Goal: Task Accomplishment & Management: Use online tool/utility

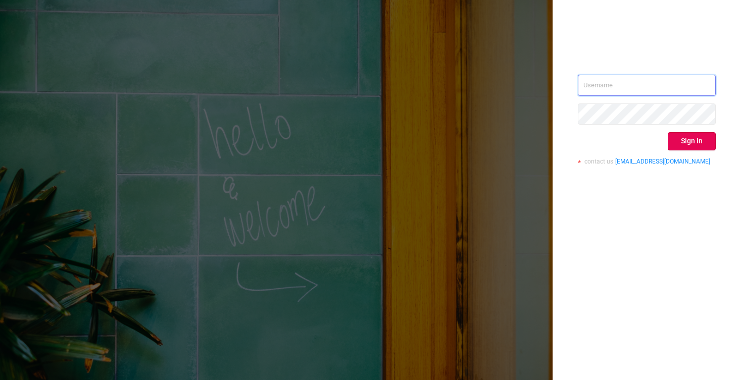
type input "[EMAIL_ADDRESS][DOMAIN_NAME]"
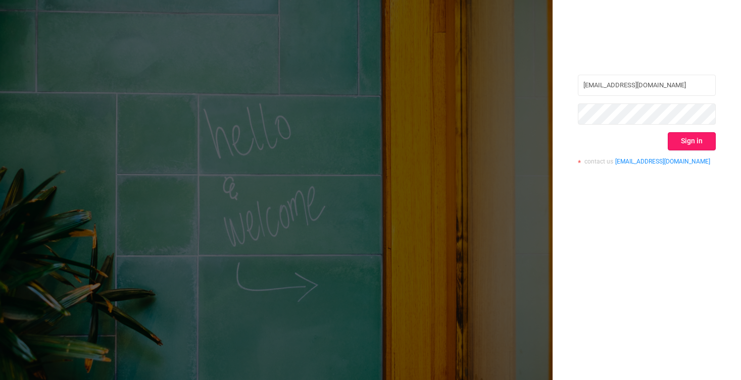
click at [688, 141] on button "Sign in" at bounding box center [692, 141] width 48 height 18
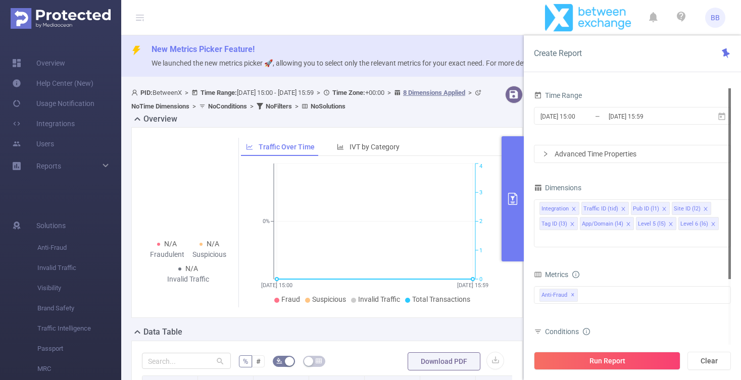
click at [260, 94] on span "PID: BetweenX > Time Range: [DATE] 15:00 - [DATE] 15:59 > Time Zone: +00:00 > 8…" at bounding box center [307, 99] width 353 height 21
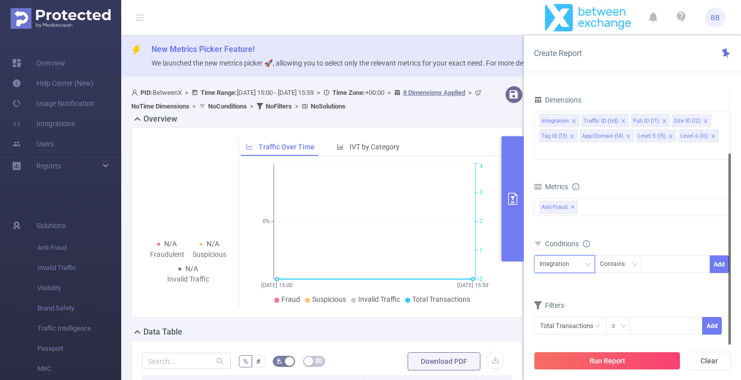
click at [561, 256] on div "Integration" at bounding box center [558, 264] width 37 height 17
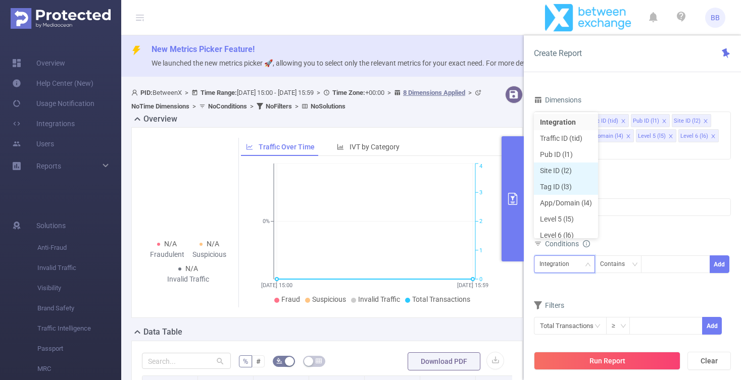
scroll to position [5, 0]
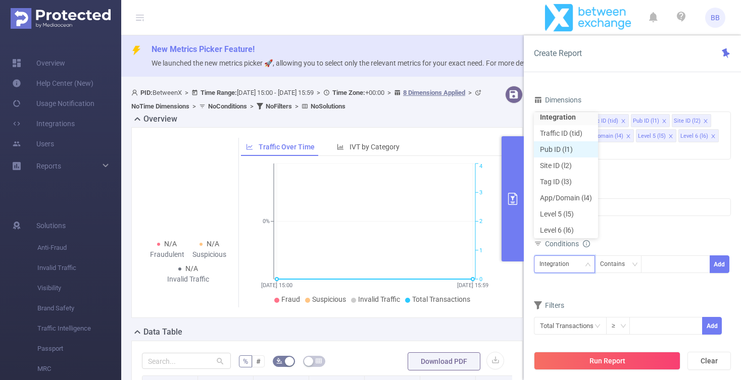
click at [564, 152] on li "Pub ID (l1)" at bounding box center [566, 149] width 64 height 16
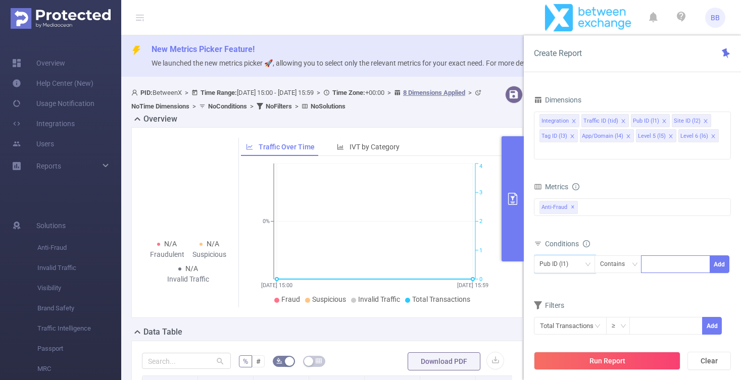
click at [662, 256] on div at bounding box center [676, 264] width 58 height 17
click at [300, 326] on div "N/A Fraudulent N/A Suspicious N/A Invalid Traffic Traffic Over Time IVT by Cate…" at bounding box center [327, 226] width 400 height 199
click at [230, 326] on div "N/A Fraudulent N/A Suspicious N/A Invalid Traffic Traffic Over Time IVT by Cate…" at bounding box center [327, 226] width 400 height 199
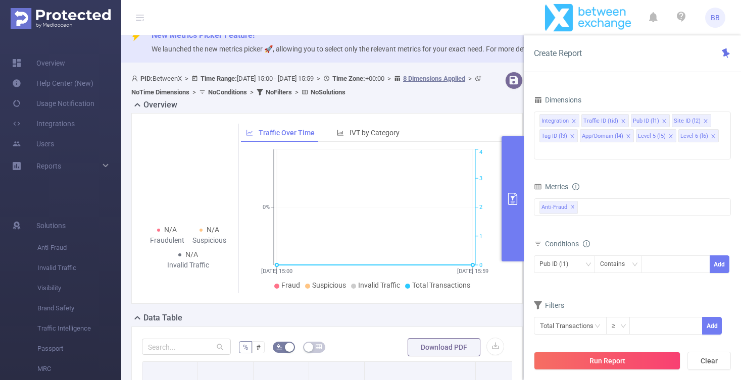
scroll to position [15, 0]
click at [663, 256] on div at bounding box center [676, 264] width 58 height 17
click at [619, 256] on div "Contains" at bounding box center [616, 264] width 32 height 17
click at [613, 286] on li "Is" at bounding box center [627, 286] width 67 height 16
click at [663, 256] on div at bounding box center [676, 264] width 58 height 17
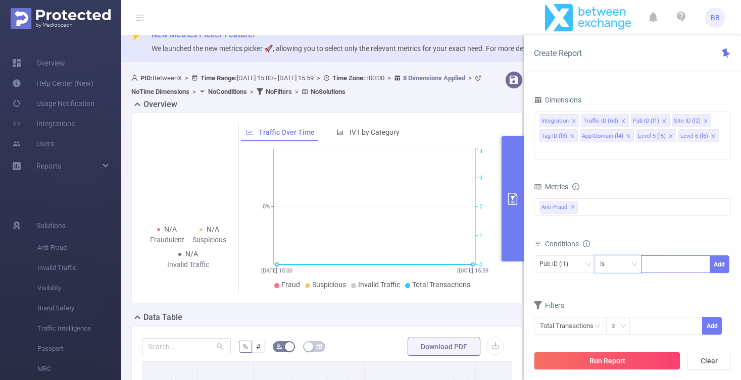
paste input "45296"
type input "45296"
click at [596, 280] on form "Dimensions Integration Traffic ID (tid) Pub ID (l1) Site ID (l2) Tag ID (l3) Ap…" at bounding box center [632, 220] width 197 height 255
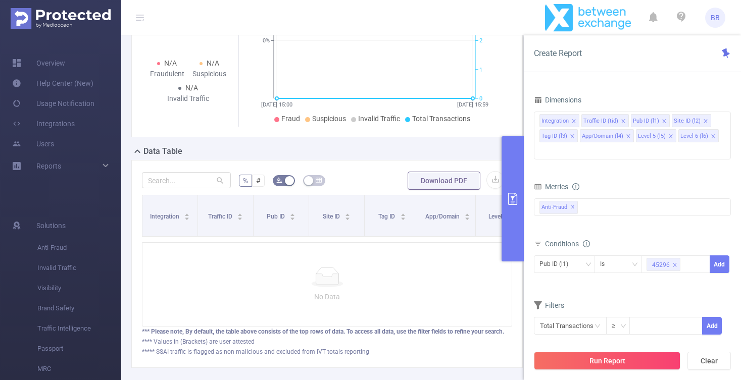
scroll to position [182, 0]
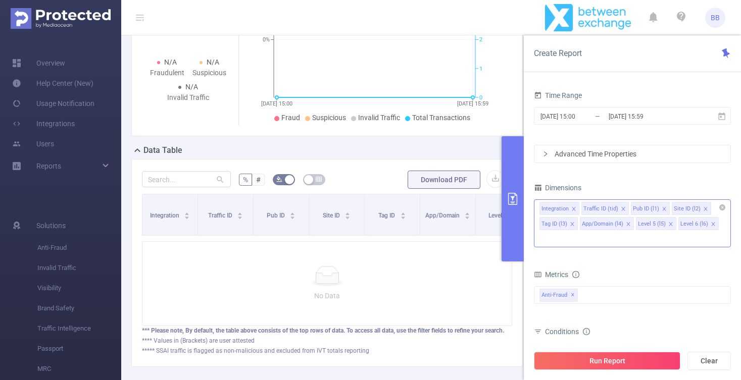
click at [570, 223] on icon "icon: close" at bounding box center [572, 224] width 5 height 5
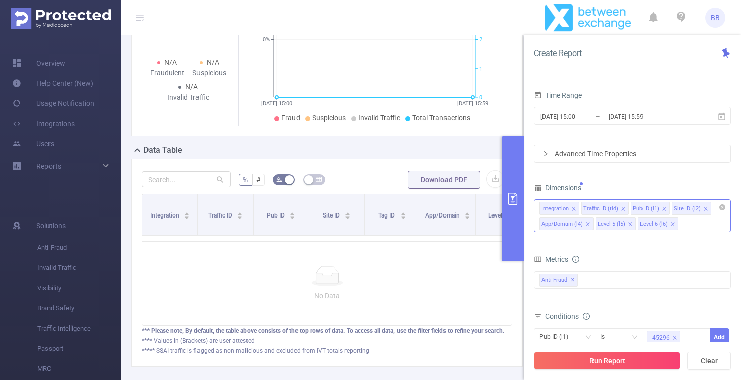
click at [573, 209] on icon "icon: close" at bounding box center [574, 209] width 4 height 4
click at [582, 208] on icon "icon: close" at bounding box center [582, 209] width 4 height 4
click at [614, 209] on icon "icon: close" at bounding box center [614, 209] width 5 height 5
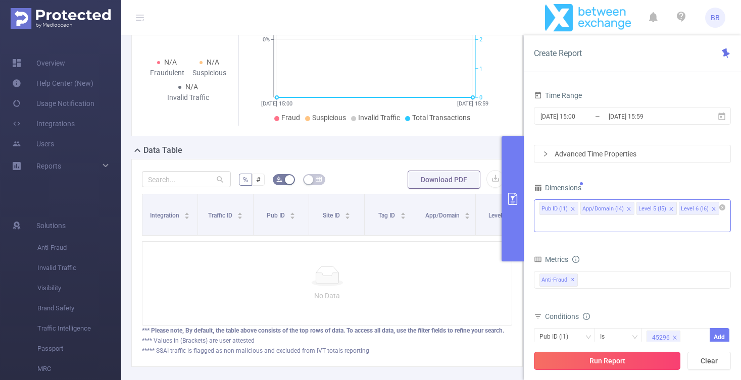
click at [582, 362] on button "Run Report" at bounding box center [607, 361] width 147 height 18
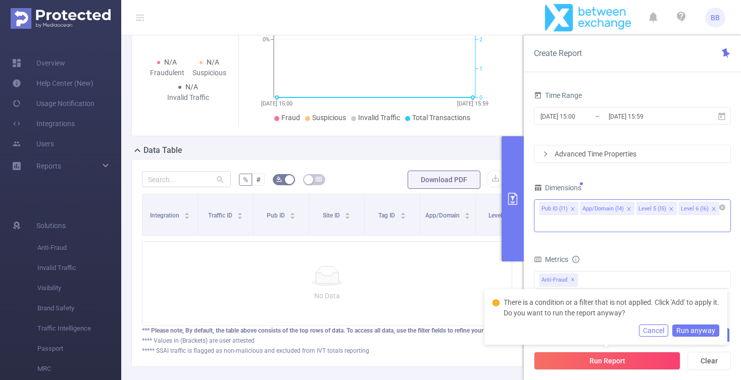
click at [642, 253] on div "Metrics" at bounding box center [632, 261] width 197 height 17
click at [618, 112] on input "[DATE] 15:59" at bounding box center [649, 117] width 82 height 14
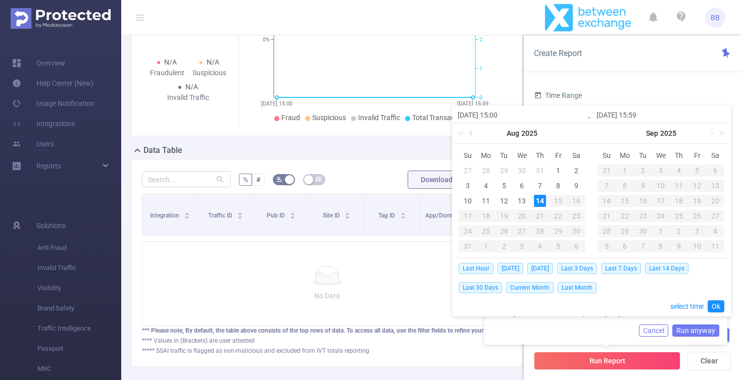
click at [473, 134] on link at bounding box center [471, 133] width 9 height 20
click at [577, 201] on div "19" at bounding box center [576, 201] width 12 height 12
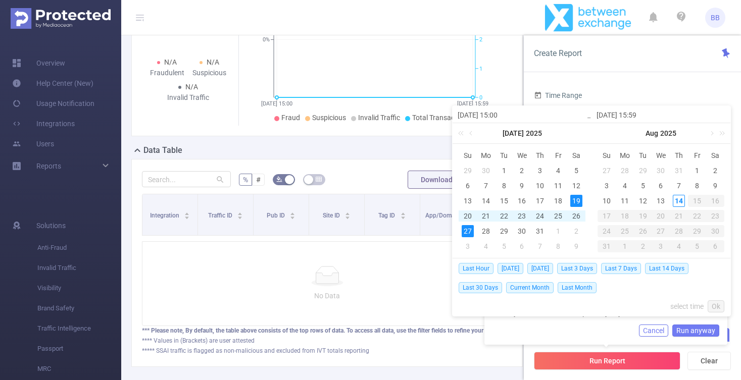
click at [472, 232] on div "27" at bounding box center [468, 231] width 12 height 12
type input "[DATE] 15:00"
type input "[DATE] 15:59"
type input "[DATE] 15:00"
type input "[DATE] 15:59"
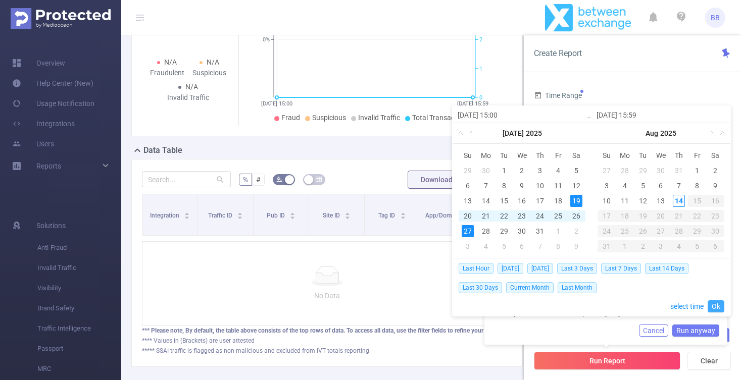
click at [717, 309] on link "Ok" at bounding box center [716, 307] width 17 height 12
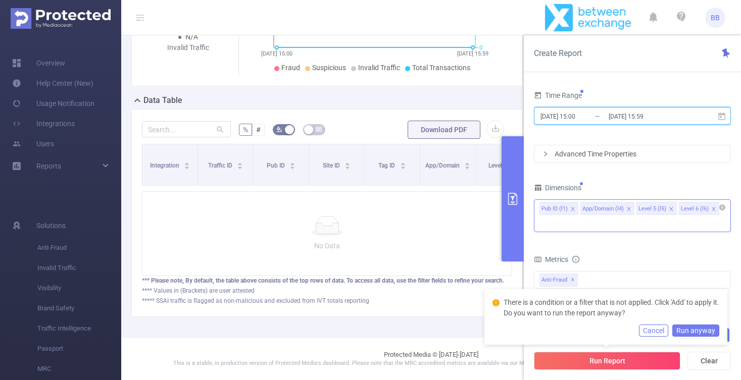
scroll to position [231, 0]
click at [667, 331] on button "Cancel" at bounding box center [653, 331] width 29 height 12
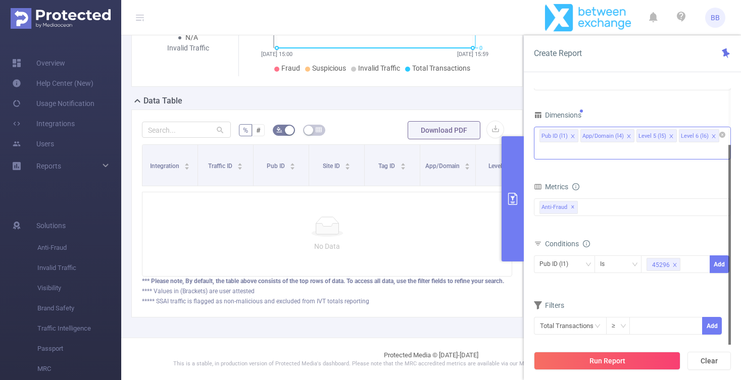
scroll to position [0, 0]
click at [716, 256] on button "Add" at bounding box center [720, 265] width 20 height 18
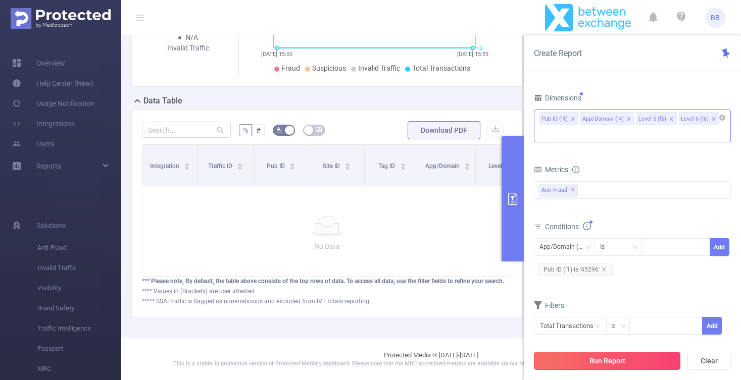
click at [588, 363] on button "Run Report" at bounding box center [607, 361] width 147 height 18
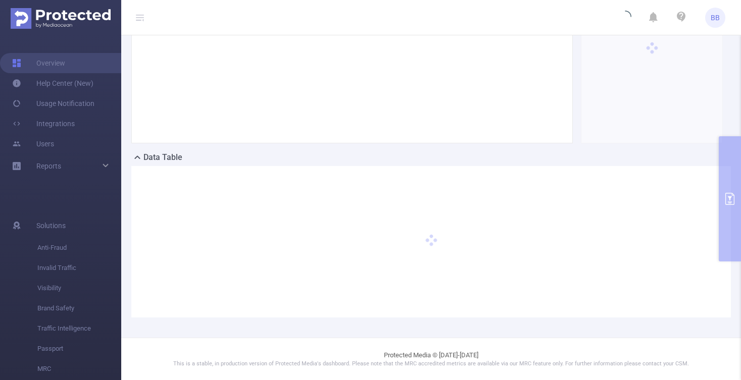
scroll to position [38, 0]
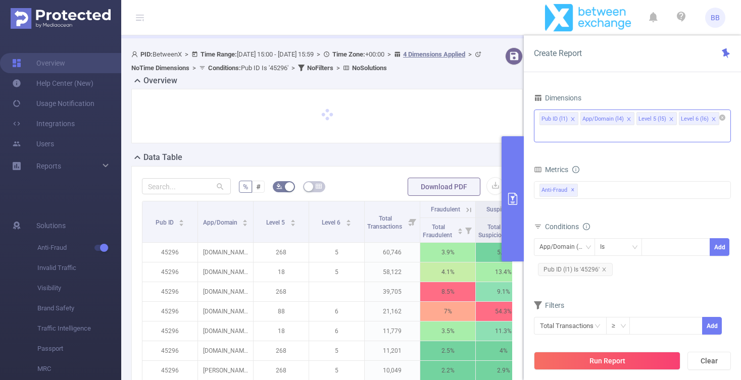
click at [427, 155] on div "Data Table" at bounding box center [331, 159] width 400 height 14
click at [512, 212] on button "primary" at bounding box center [513, 198] width 22 height 125
click at [411, 153] on div "Data Table" at bounding box center [331, 159] width 400 height 14
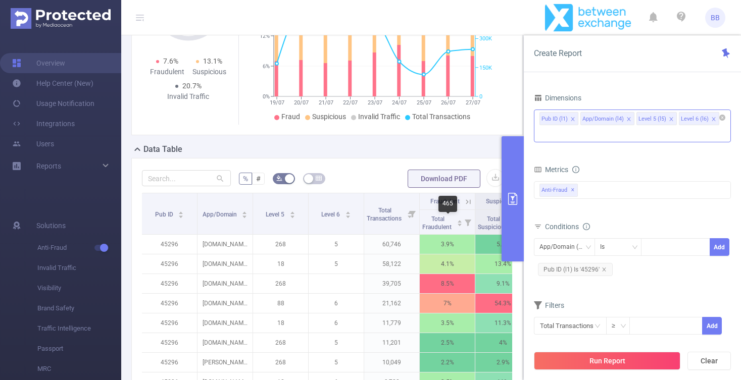
scroll to position [103, 0]
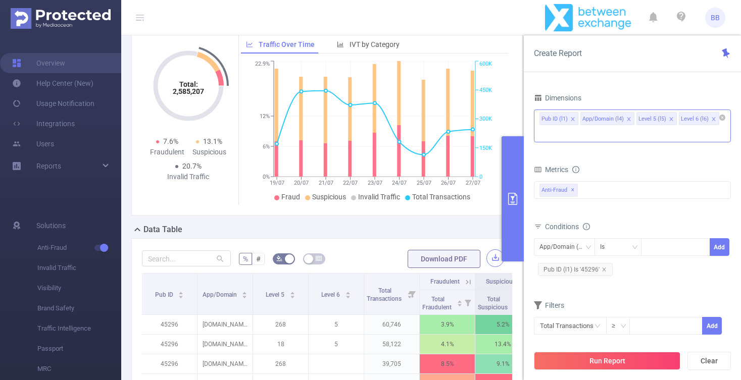
click at [491, 259] on button "button" at bounding box center [496, 259] width 18 height 18
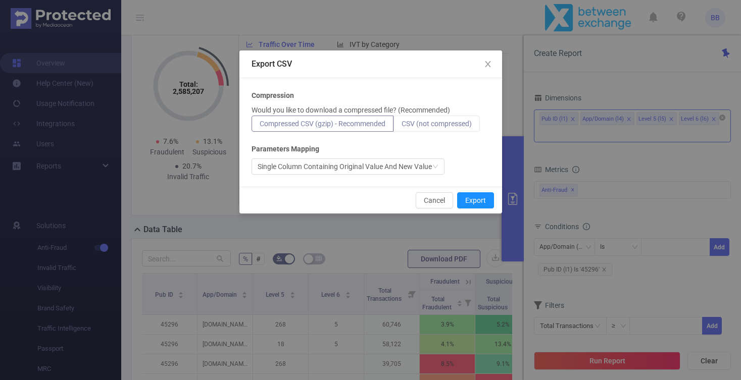
click at [422, 128] on label "CSV (not compressed)" at bounding box center [437, 124] width 86 height 16
click at [402, 126] on input "CSV (not compressed)" at bounding box center [402, 126] width 0 height 0
click at [468, 201] on button "Export" at bounding box center [475, 201] width 37 height 16
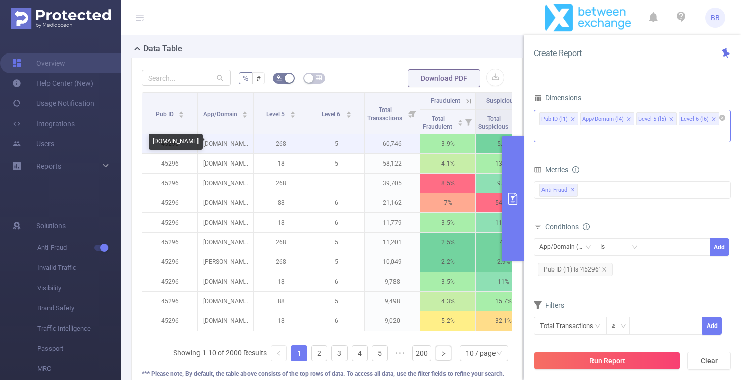
scroll to position [261, 0]
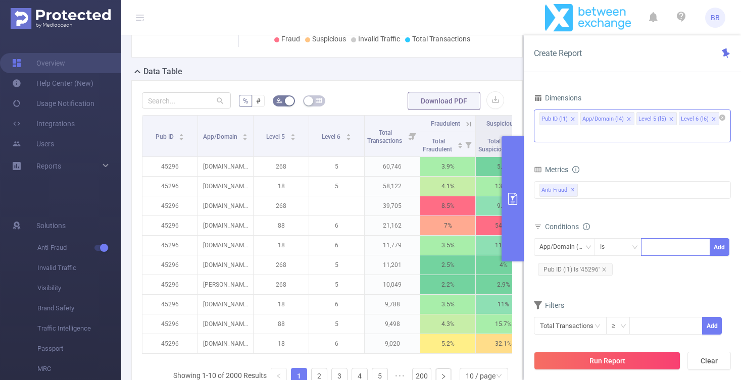
click at [668, 239] on div at bounding box center [676, 247] width 58 height 17
click at [617, 280] on form "Dimensions Pub ID (l1) App/Domain (l4) Level 5 (l5) Level 6 (l6) Metrics Total …" at bounding box center [632, 219] width 197 height 257
click at [666, 239] on div at bounding box center [676, 247] width 58 height 17
paste input "[DOMAIN_NAME][PERSON_NAME][PERSON_NAME] [DOMAIN_NAME] [DOMAIN_NAME] [DOMAIN_NAM…"
type input "[DOMAIN_NAME][PERSON_NAME][PERSON_NAME] [DOMAIN_NAME] [DOMAIN_NAME] [DOMAIN_NAM…"
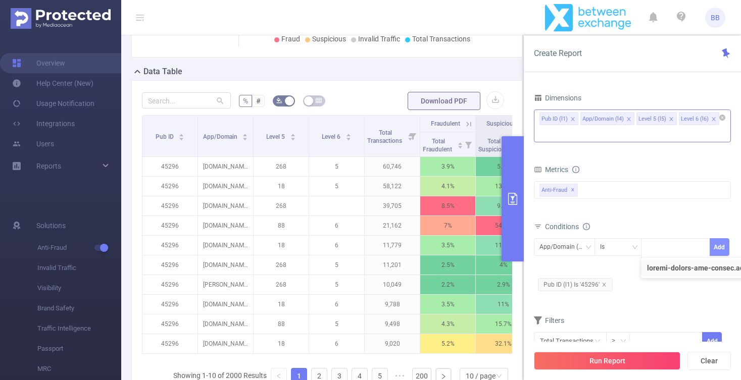
click at [721, 239] on button "Add" at bounding box center [720, 247] width 20 height 18
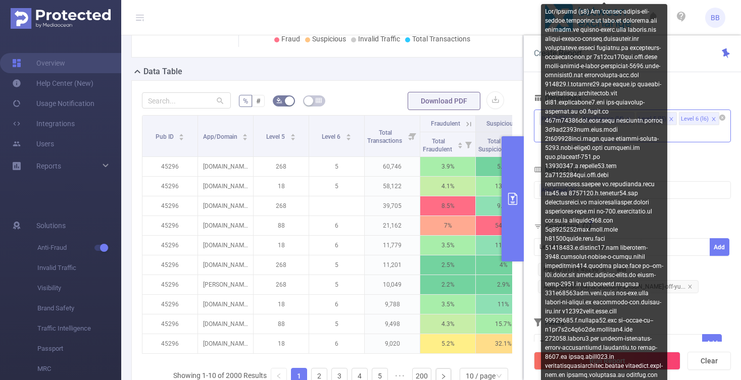
click at [662, 271] on div at bounding box center [604, 293] width 126 height 579
click at [663, 273] on div at bounding box center [604, 293] width 126 height 579
click at [668, 280] on span "App/Domain (l4) Is 'author-[PERSON_NAME]-off-yu..." at bounding box center [618, 286] width 161 height 13
click at [665, 274] on div at bounding box center [604, 293] width 126 height 579
click at [663, 272] on div at bounding box center [604, 293] width 126 height 579
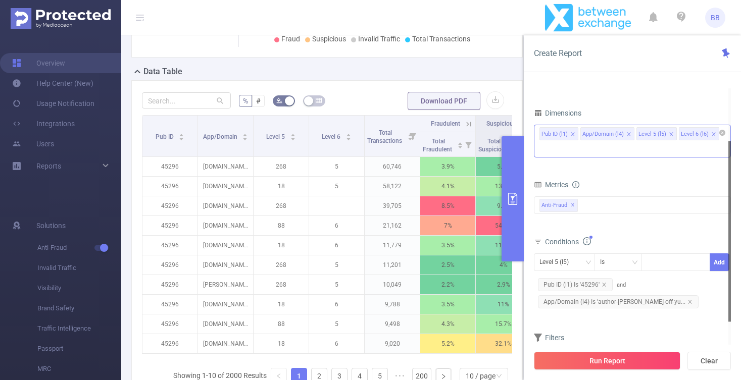
scroll to position [0, 0]
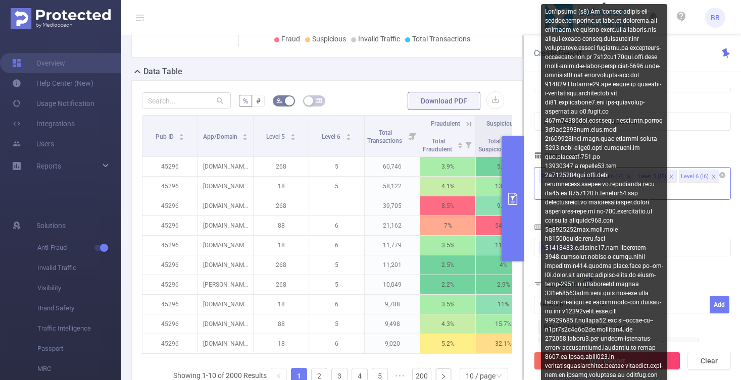
click at [659, 329] on div at bounding box center [604, 293] width 126 height 579
click at [660, 329] on div at bounding box center [604, 293] width 126 height 579
click at [658, 325] on body "BB Overview Help Center (New) Usage Notification Integrations Users Reports Sol…" at bounding box center [370, 190] width 741 height 380
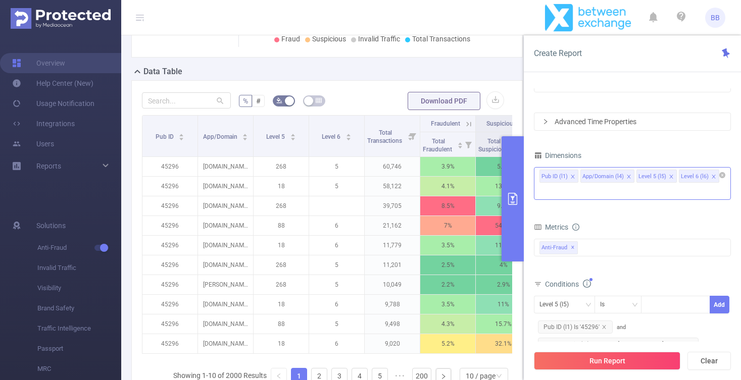
click at [662, 310] on div "Level 5 (l5) Is Add Pub ID (l1) Is '45296' and App/Domain (l4) Is 'author-[PERS…" at bounding box center [632, 324] width 197 height 57
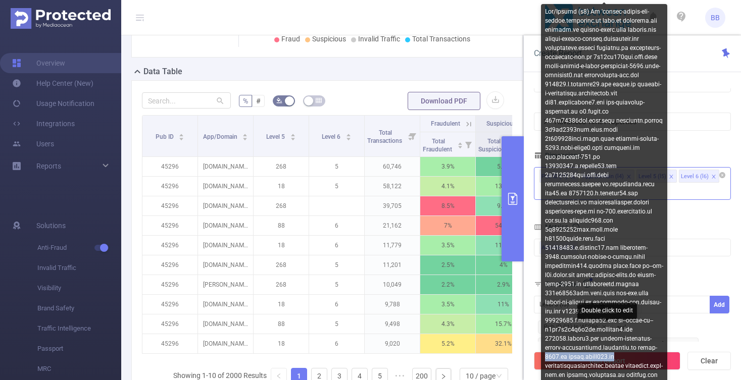
click at [663, 332] on body "BB Overview Help Center (New) Usage Notification Integrations Users Reports Sol…" at bounding box center [370, 190] width 741 height 380
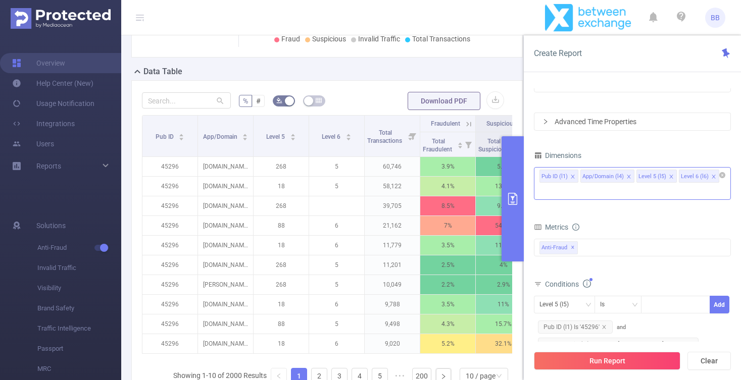
click at [660, 336] on div "App/Domain (l4) Is 'author-[PERSON_NAME]-off-yu..." at bounding box center [618, 344] width 169 height 17
click at [699, 327] on div "Level 5 (l5) Is Add Pub ID (l1) Is '45296' and App/Domain (l4) Is 'author-[PERS…" at bounding box center [632, 324] width 197 height 57
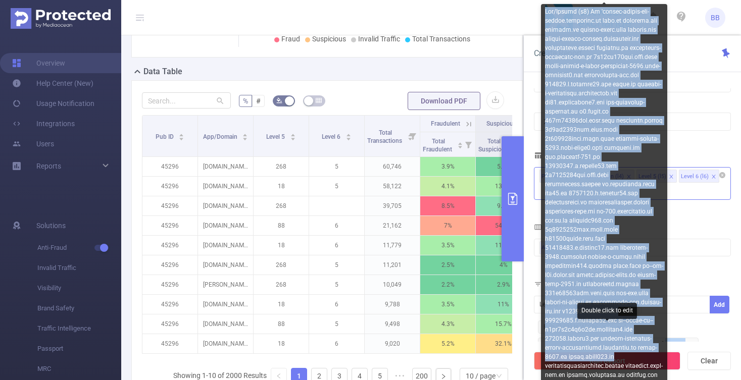
click at [653, 327] on body "BB Overview Help Center (New) Usage Notification Integrations Users Reports Sol…" at bounding box center [370, 190] width 741 height 380
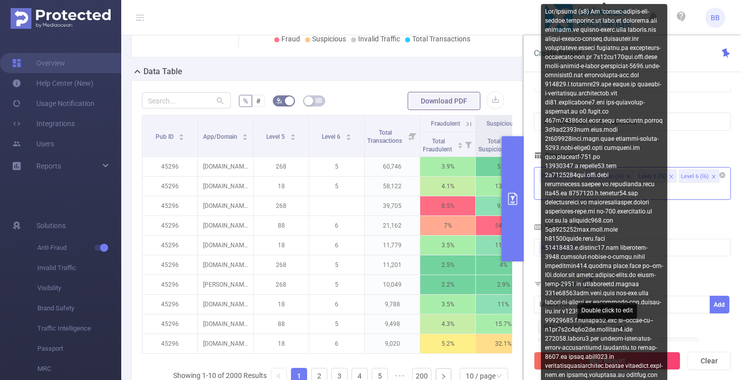
click at [668, 338] on span "App/Domain (l4) Is 'author-[PERSON_NAME]-off-yu..." at bounding box center [618, 344] width 161 height 13
click at [664, 330] on div at bounding box center [604, 293] width 126 height 579
click at [680, 330] on div "Level 5 (l5) Is Add Pub ID (l1) Is '45296' and App/Domain (l4) Is 'author-[PERS…" at bounding box center [632, 324] width 197 height 57
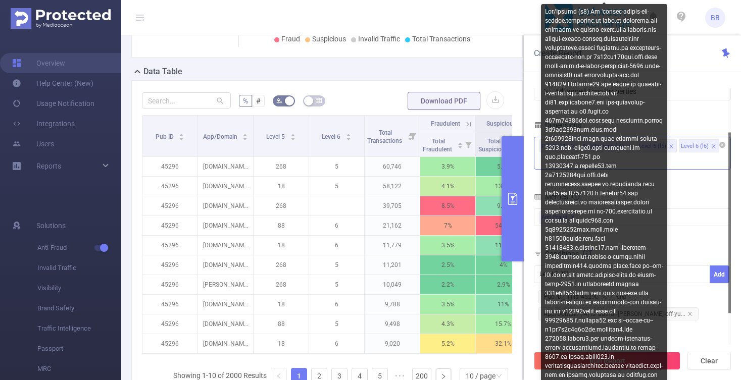
click at [606, 321] on div at bounding box center [604, 293] width 126 height 579
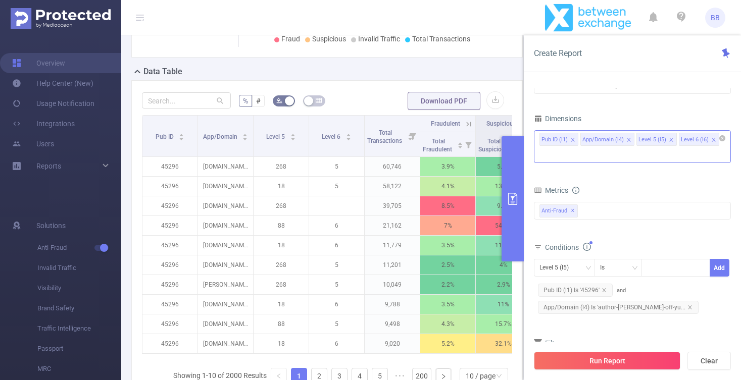
click at [683, 274] on div "Level 5 (l5) Is Add Pub ID (l1) Is '45296' and App/Domain (l4) Is 'author-[PERS…" at bounding box center [632, 287] width 197 height 57
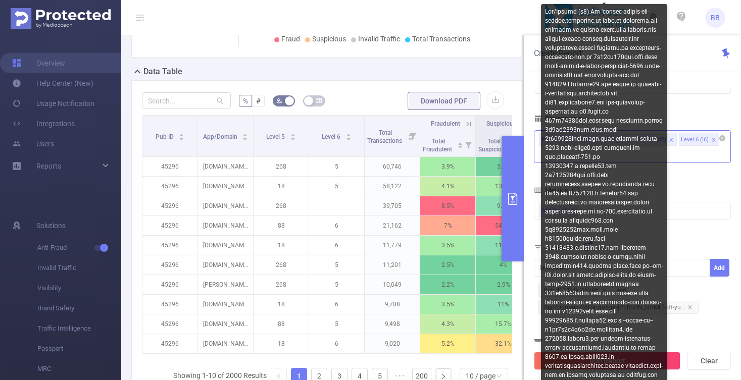
click at [663, 295] on div at bounding box center [604, 293] width 126 height 579
click at [662, 293] on div at bounding box center [604, 293] width 126 height 579
click at [662, 292] on div at bounding box center [604, 293] width 126 height 579
click at [662, 293] on div at bounding box center [604, 293] width 126 height 579
click at [672, 299] on div "App/Domain (l4) Is 'author-[PERSON_NAME]-off-yu..." at bounding box center [618, 307] width 169 height 17
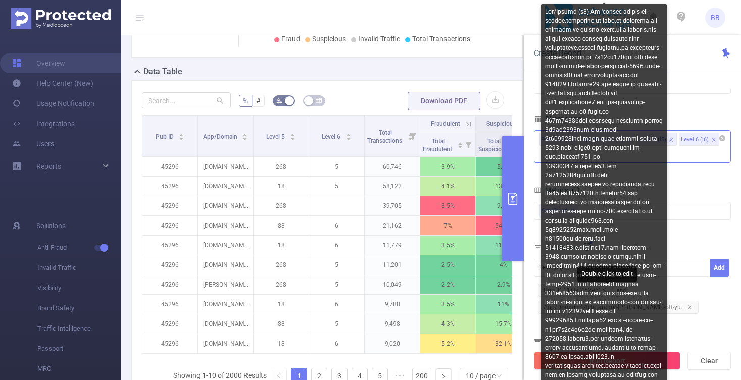
click at [667, 301] on span "App/Domain (l4) Is 'author-[PERSON_NAME]-off-yu..." at bounding box center [618, 307] width 161 height 13
click at [667, 293] on div "Level 5 (l5) Is Add Pub ID (l1) Is '45296' and App/Domain (l4) Is 'author-[PERS…" at bounding box center [632, 287] width 197 height 57
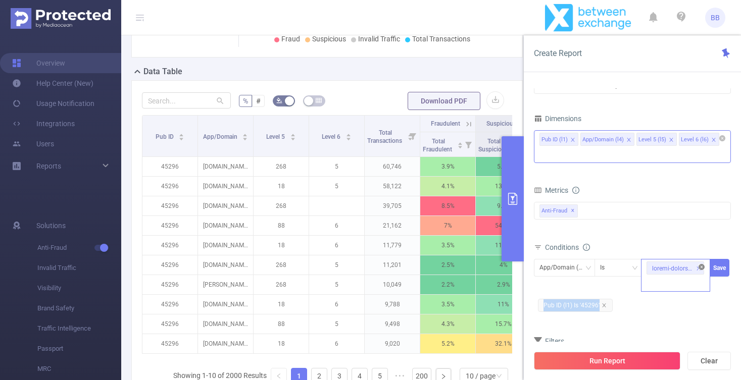
click at [702, 264] on icon "icon: close-circle" at bounding box center [702, 267] width 6 height 6
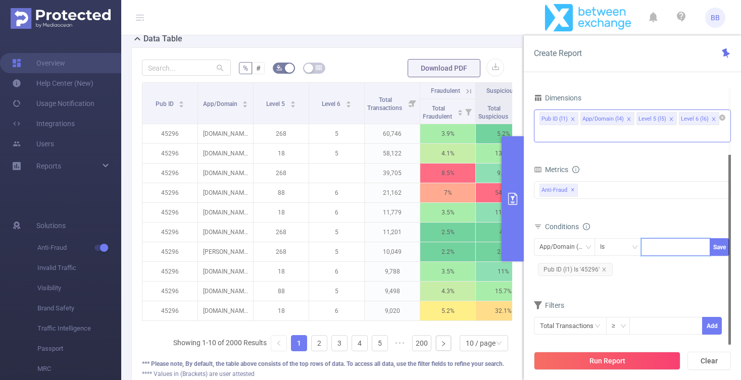
scroll to position [308, 0]
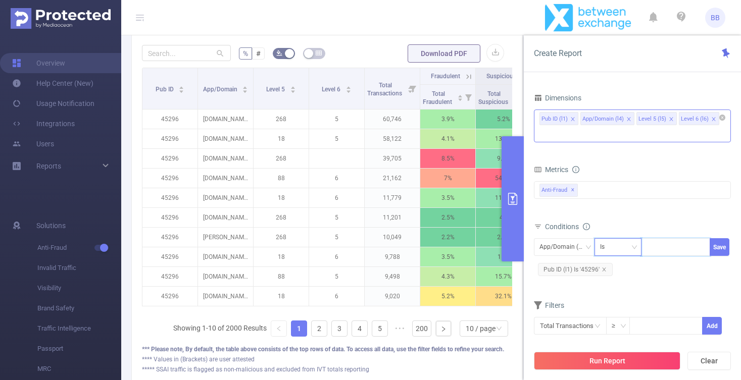
click at [630, 239] on div "Is" at bounding box center [618, 247] width 36 height 17
click at [638, 203] on div "Metrics Total Fraudulent Bot/Virus Hostile Tools Tunneled Traffic Non Malicious…" at bounding box center [632, 191] width 197 height 57
click at [560, 239] on div "App/Domain (l4)" at bounding box center [565, 247] width 50 height 17
click at [646, 220] on div "Conditions" at bounding box center [632, 228] width 197 height 17
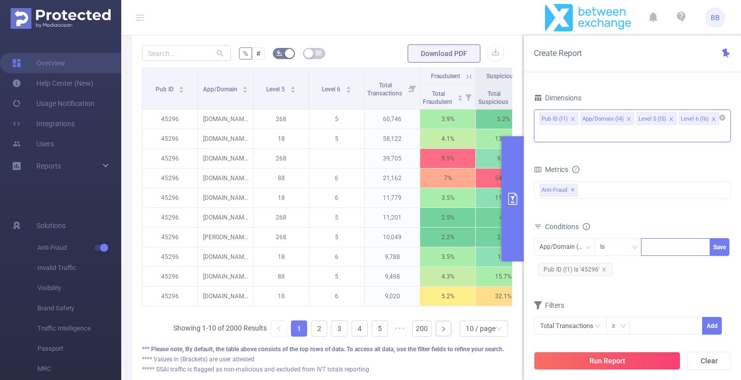
click at [655, 239] on div at bounding box center [676, 247] width 58 height 17
paste input "[DOMAIN_NAME][PERSON_NAME][PERSON_NAME]"
type input "[DOMAIN_NAME][PERSON_NAME][PERSON_NAME]"
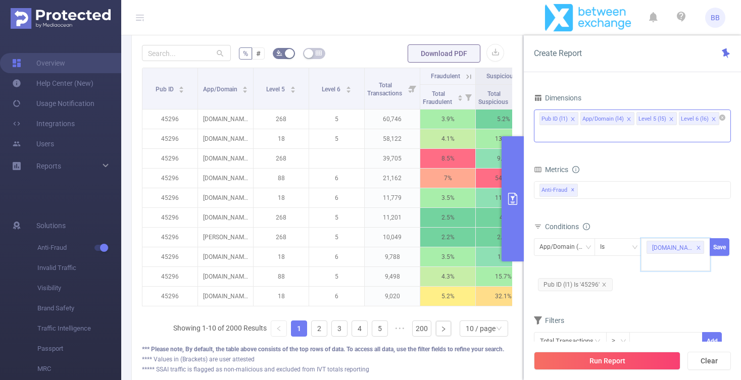
paste input "[DOMAIN_NAME]"
type input "[DOMAIN_NAME]"
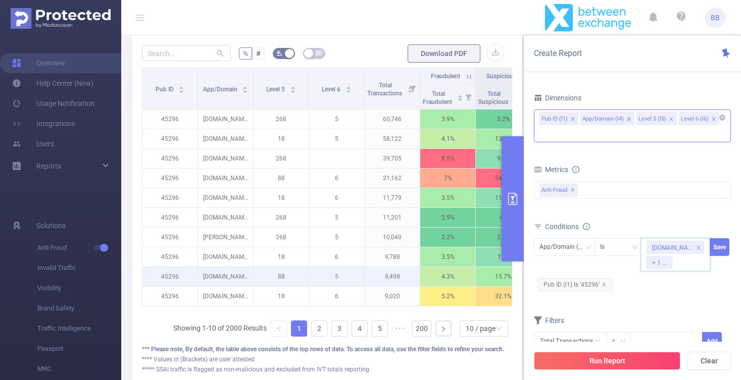
paste input "[DOMAIN_NAME]"
type input "[DOMAIN_NAME]"
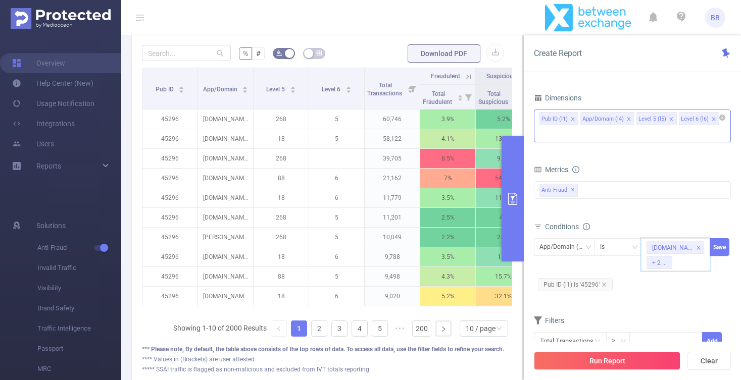
paste input "[DOMAIN_NAME]"
type input "[DOMAIN_NAME]"
paste input "[DOMAIN_NAME]"
type input "[DOMAIN_NAME]"
paste input "[DOMAIN_NAME]"
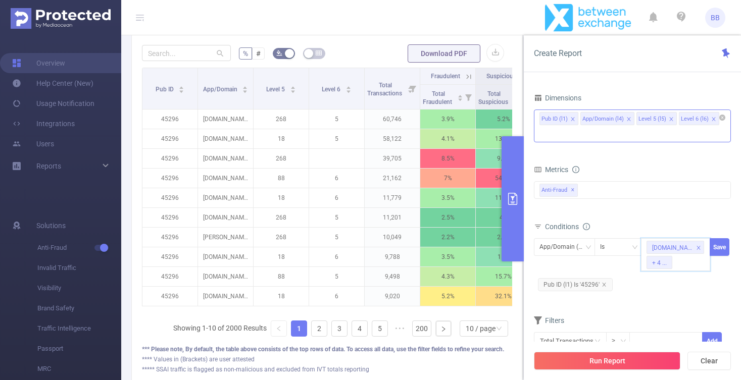
type input "[DOMAIN_NAME]"
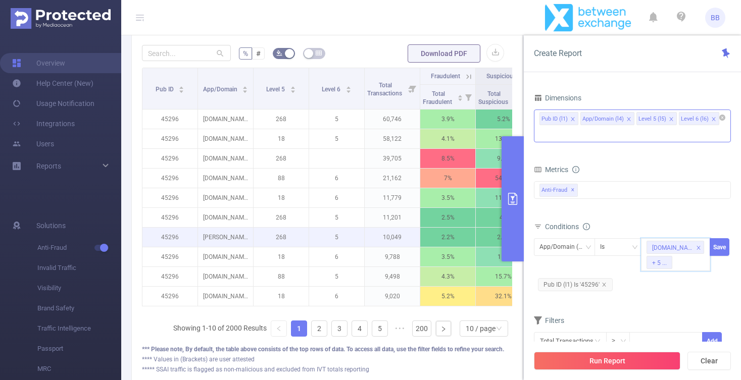
paste input "[DOMAIN_NAME]"
type input "[DOMAIN_NAME]"
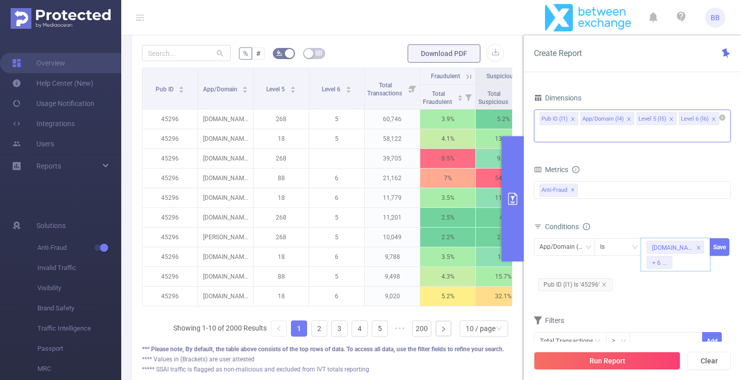
paste input "[DOMAIN_NAME]"
type input "[DOMAIN_NAME]"
paste input "[DOMAIN_NAME]"
type input "[DOMAIN_NAME]"
paste input "[DOMAIN_NAME]"
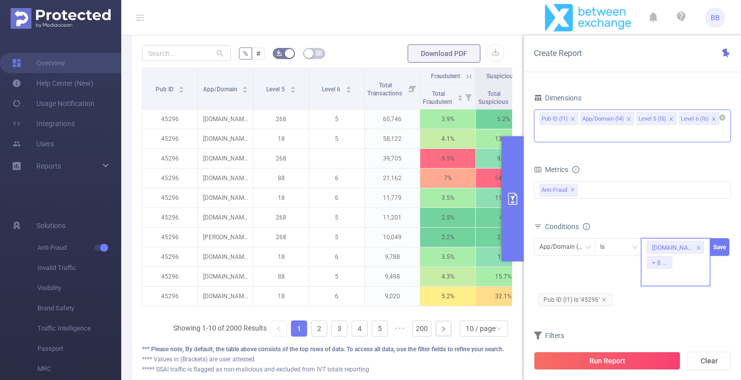
type input "[DOMAIN_NAME]"
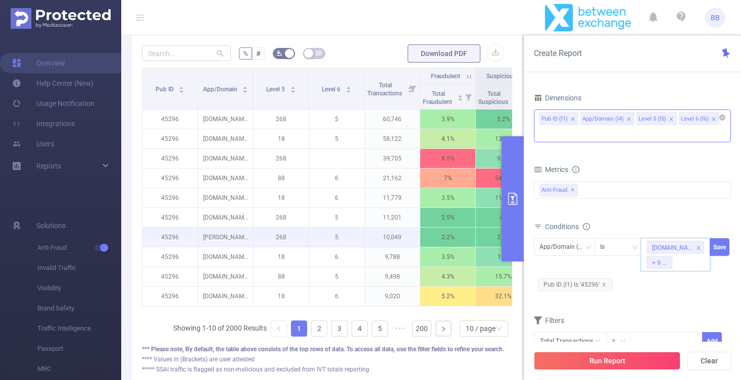
paste input "[DOMAIN_NAME]"
type input "[DOMAIN_NAME]"
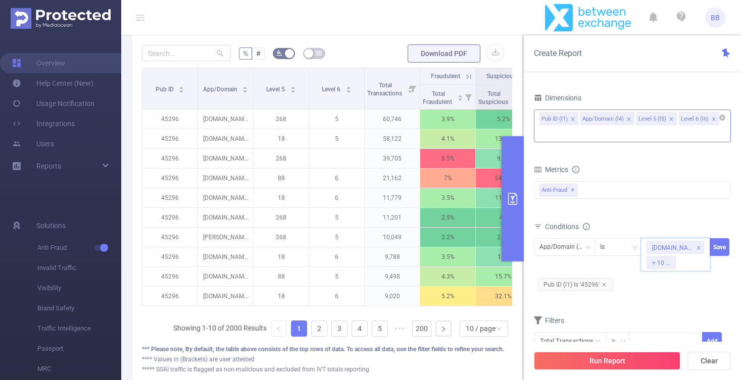
paste input "[PERSON_NAME][DOMAIN_NAME]"
type input "[PERSON_NAME][DOMAIN_NAME]"
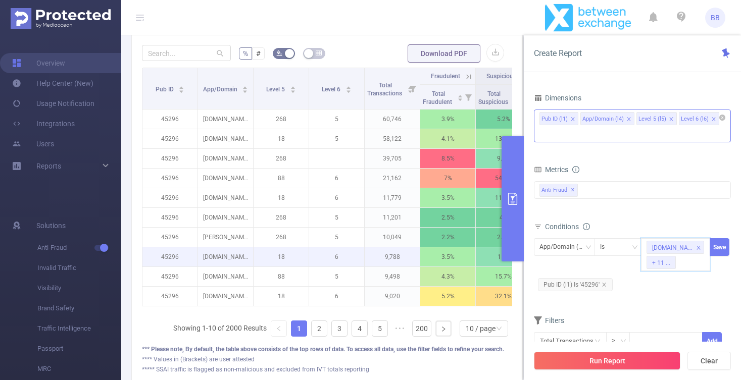
paste input "[DOMAIN_NAME]"
type input "[DOMAIN_NAME]"
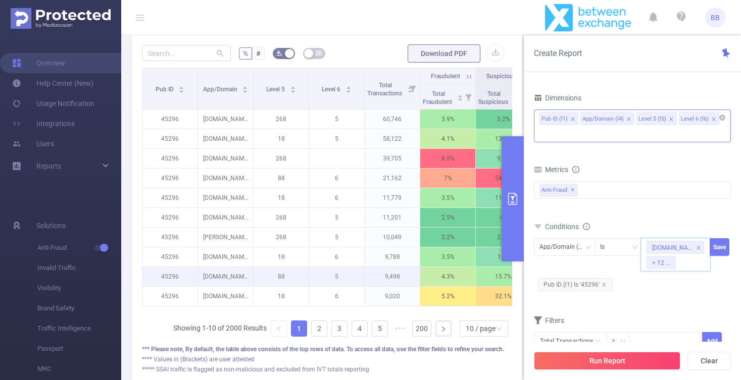
paste input "[DOMAIN_NAME]"
type input "[DOMAIN_NAME]"
paste input "[DOMAIN_NAME]"
type input "[DOMAIN_NAME]"
paste input "[DOMAIN_NAME]"
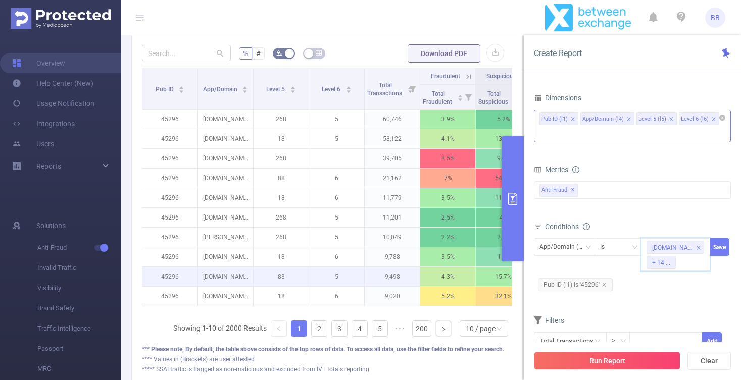
type input "[DOMAIN_NAME]"
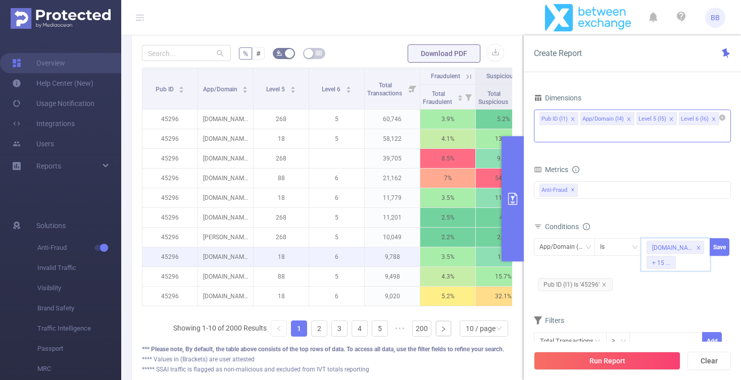
paste input "[DOMAIN_NAME]"
type input "[DOMAIN_NAME]"
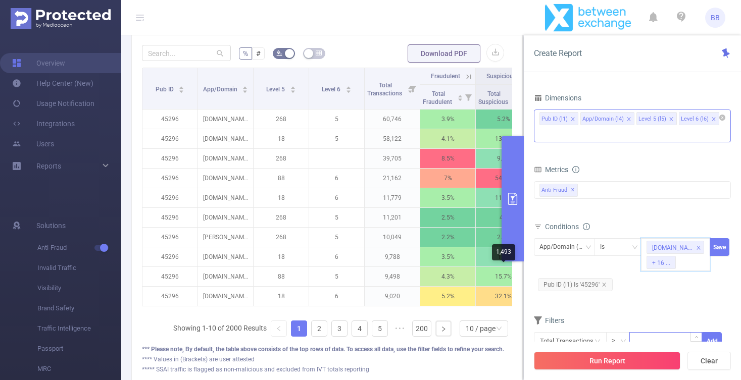
paste input "[DOMAIN_NAME]"
type input "[DOMAIN_NAME]"
paste input "[DOMAIN_NAME]"
type input "[DOMAIN_NAME]"
paste input "[DOMAIN_NAME]"
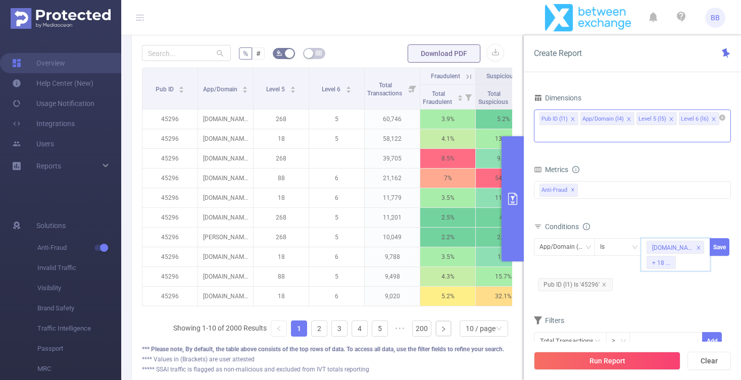
type input "[DOMAIN_NAME]"
paste input "[DOMAIN_NAME]"
type input "[DOMAIN_NAME]"
paste input "[DOMAIN_NAME]"
type input "[DOMAIN_NAME]"
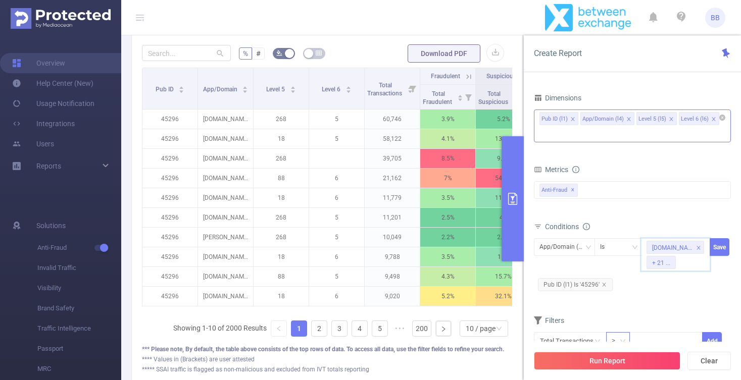
paste input "[DOMAIN_NAME]"
type input "[DOMAIN_NAME]"
paste input "[DOMAIN_NAME]"
type input "[DOMAIN_NAME]"
paste input "[DOMAIN_NAME]"
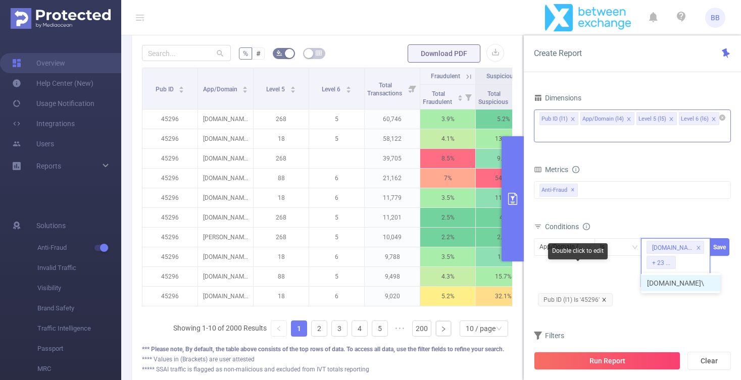
type input "[DOMAIN_NAME]"
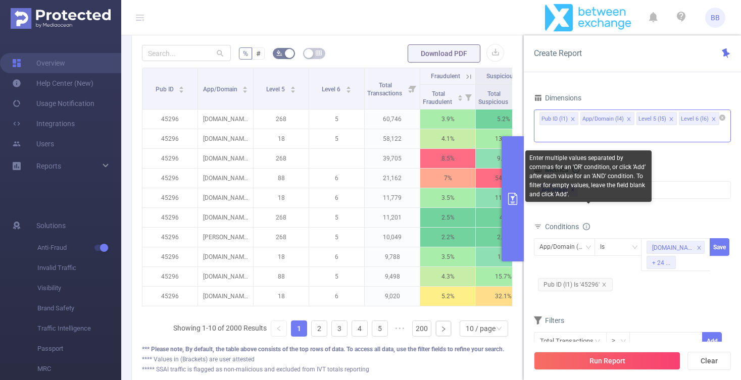
click at [588, 223] on icon "icon: info-circle" at bounding box center [586, 226] width 7 height 7
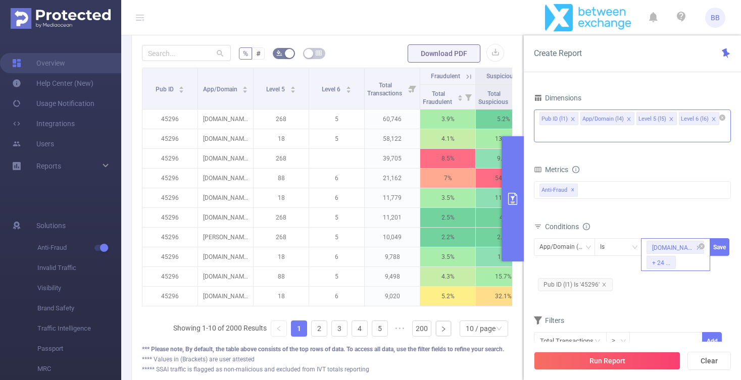
click at [666, 257] on div "+ 24 ..." at bounding box center [661, 263] width 18 height 13
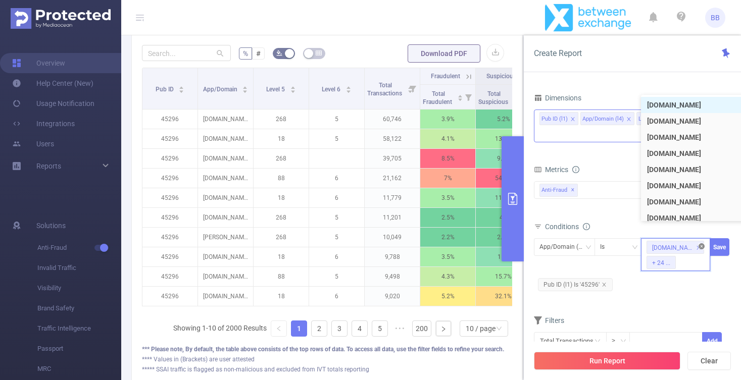
click at [700, 244] on icon "icon: close-circle" at bounding box center [702, 247] width 6 height 6
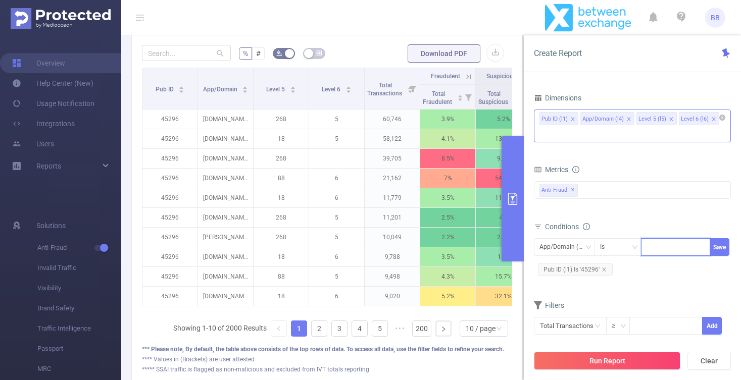
paste input
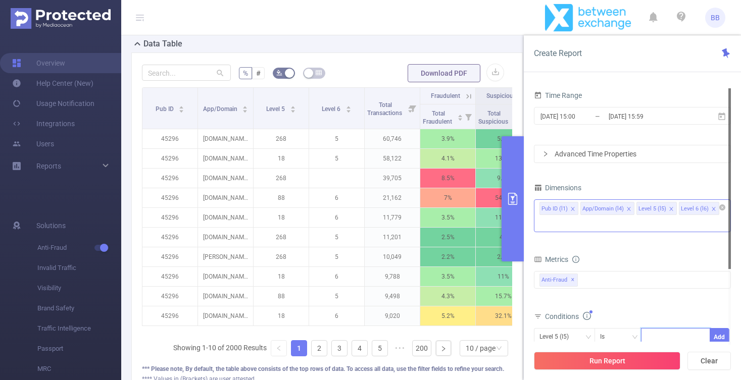
scroll to position [282, 0]
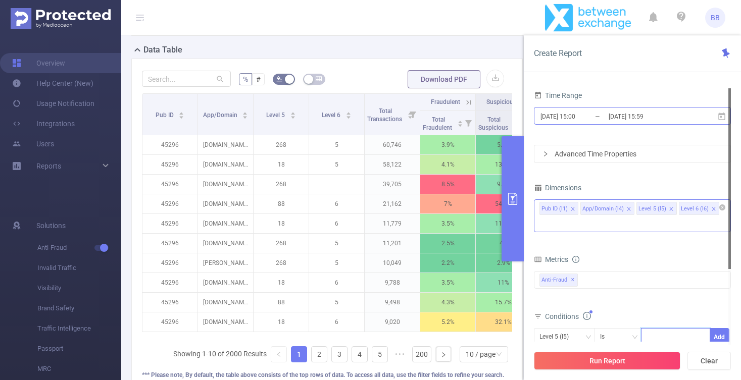
click at [579, 116] on input "[DATE] 15:00" at bounding box center [581, 117] width 82 height 14
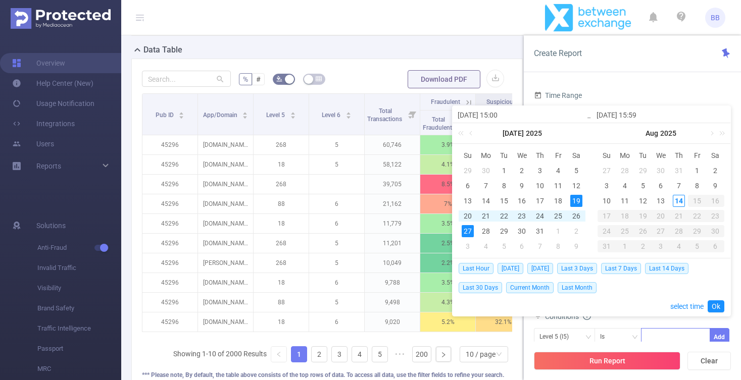
click at [500, 117] on input "[DATE] 15:00" at bounding box center [522, 115] width 129 height 12
drag, startPoint x: 497, startPoint y: 117, endPoint x: 509, endPoint y: 117, distance: 12.1
click at [508, 117] on input "[DATE] 15:00" at bounding box center [522, 115] width 129 height 12
click at [509, 117] on input "[DATE] 15:00" at bounding box center [522, 115] width 129 height 12
click at [499, 114] on input "[DATE] 15:00" at bounding box center [522, 115] width 129 height 12
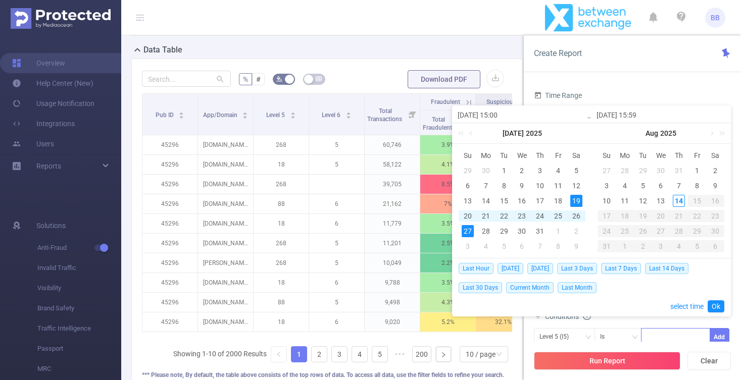
click at [577, 203] on div "19" at bounding box center [576, 201] width 12 height 12
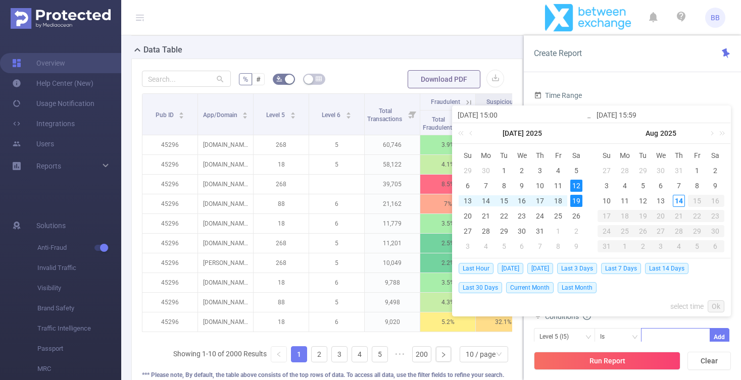
click at [655, 116] on input "[DATE] 15:59" at bounding box center [661, 115] width 129 height 12
click at [611, 71] on div "Create Report" at bounding box center [632, 53] width 217 height 37
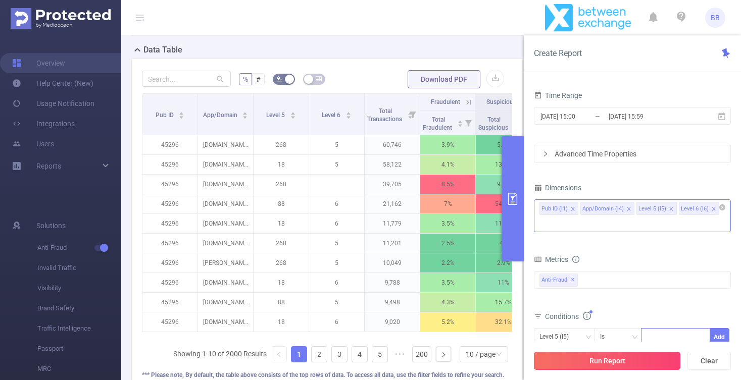
click at [603, 359] on button "Run Report" at bounding box center [607, 361] width 147 height 18
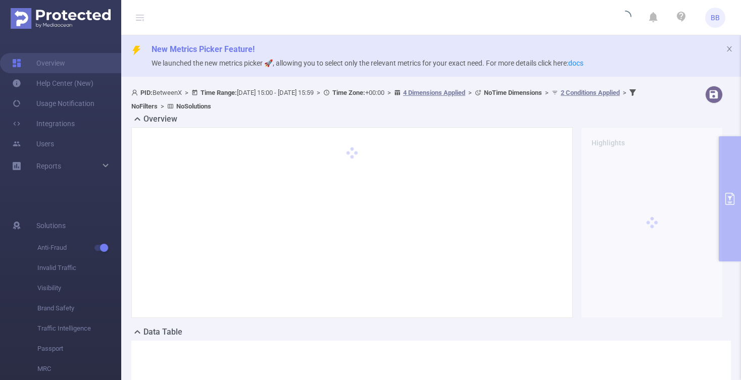
scroll to position [0, 0]
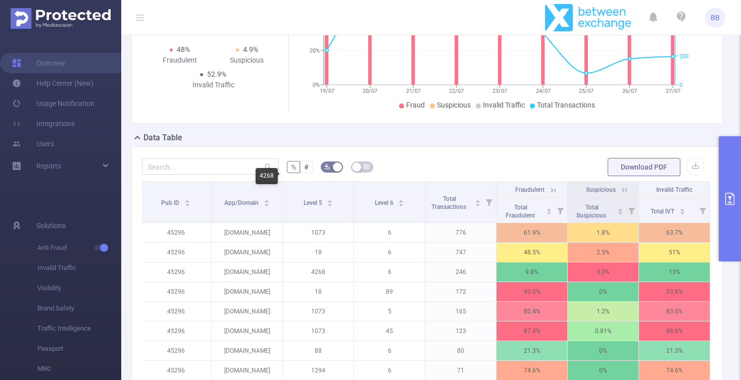
scroll to position [159, 0]
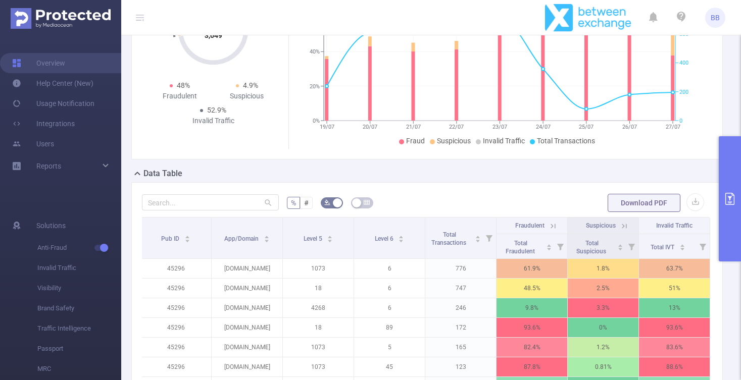
click at [729, 200] on icon "primary" at bounding box center [730, 199] width 12 height 12
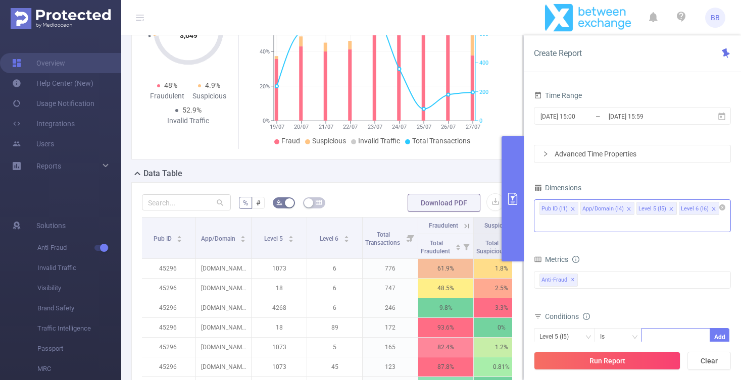
click at [670, 209] on icon "icon: close" at bounding box center [671, 209] width 4 height 4
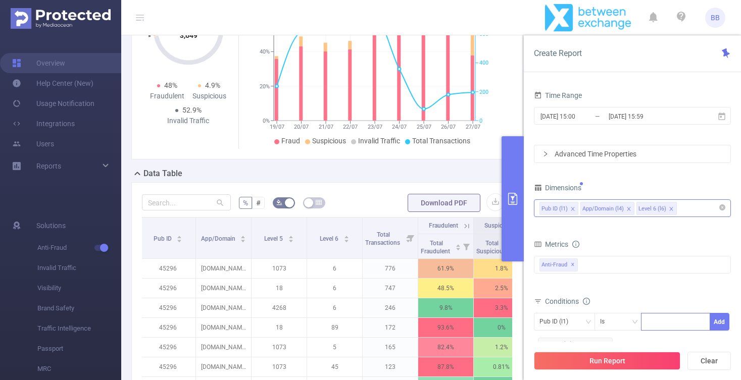
click at [669, 210] on icon "icon: close" at bounding box center [671, 209] width 5 height 5
click at [555, 153] on div "Advanced Time Properties" at bounding box center [633, 154] width 196 height 17
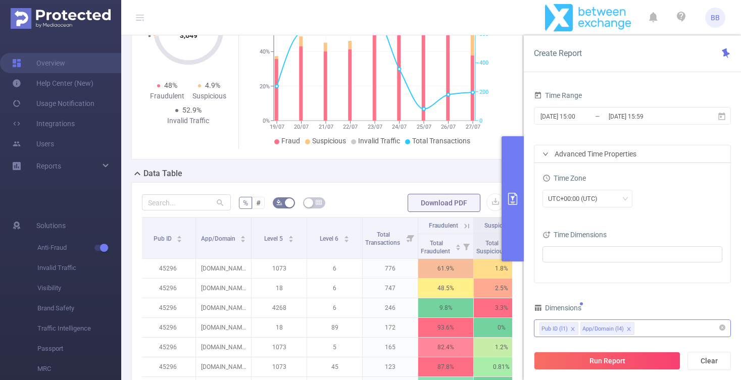
click at [554, 153] on div "Advanced Time Properties" at bounding box center [633, 154] width 196 height 17
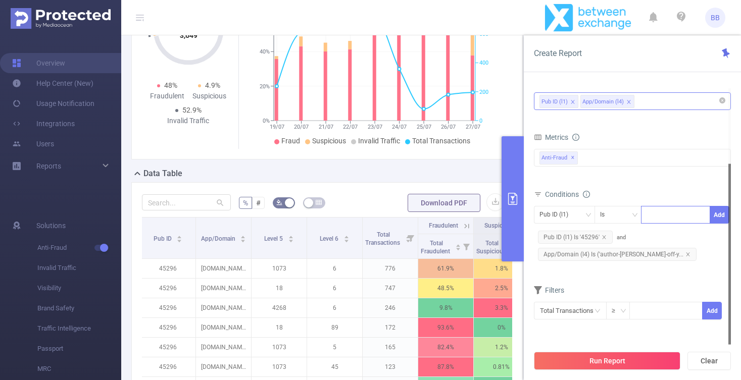
scroll to position [210, 0]
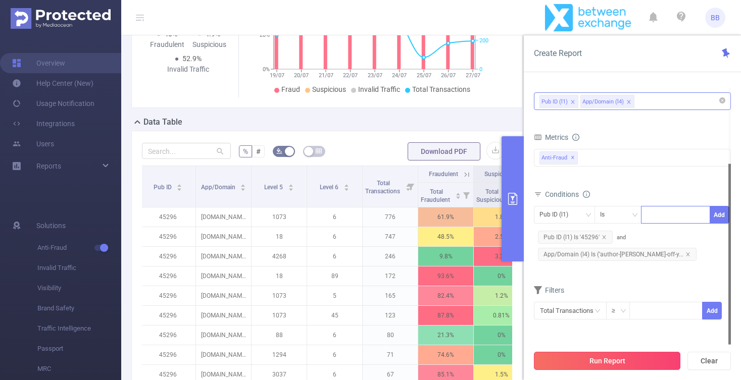
click at [584, 363] on button "Run Report" at bounding box center [607, 361] width 147 height 18
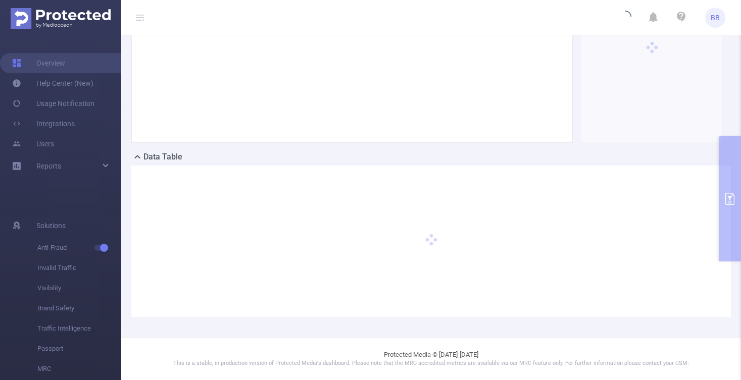
scroll to position [175, 0]
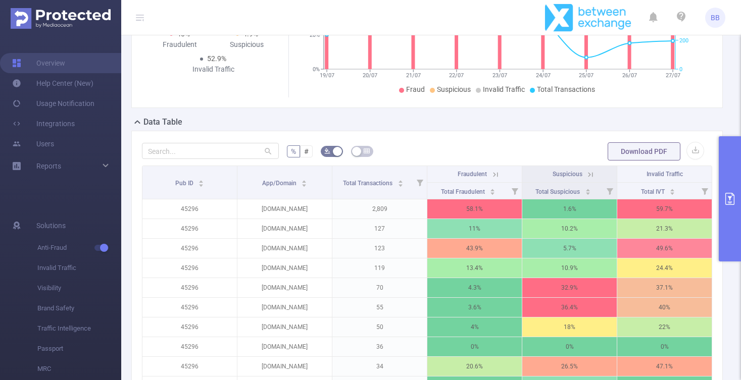
scroll to position [219, 0]
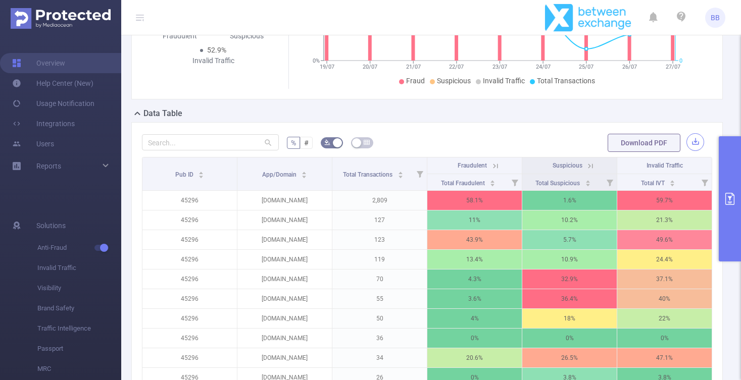
click at [695, 147] on button "button" at bounding box center [696, 142] width 18 height 18
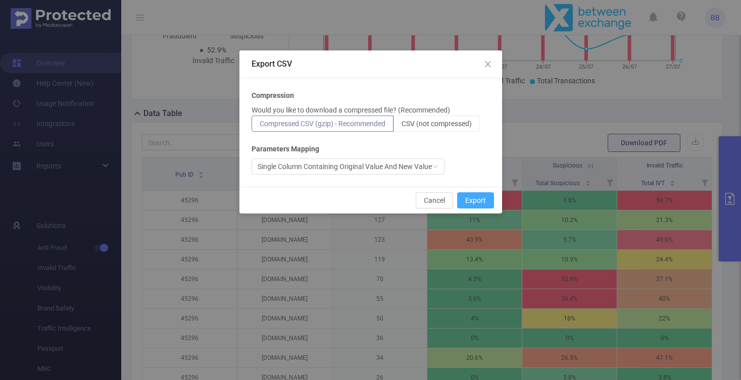
click at [469, 205] on button "Export" at bounding box center [475, 201] width 37 height 16
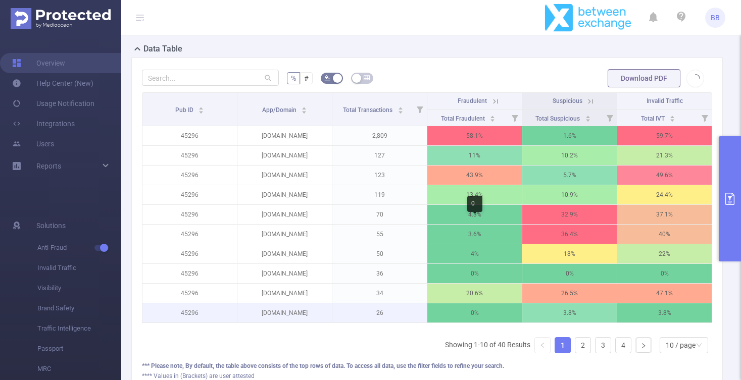
scroll to position [242, 0]
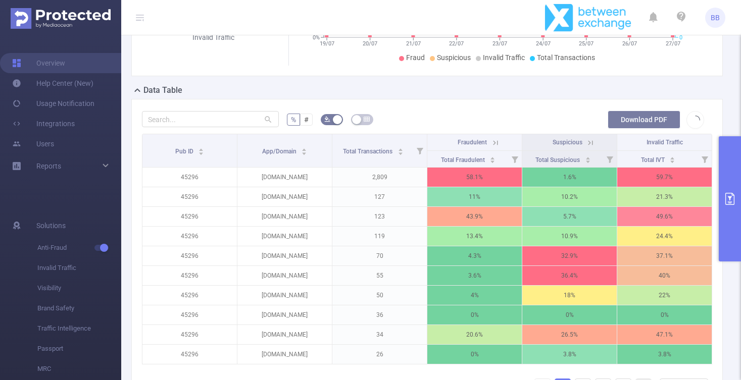
click at [636, 120] on button "Download PDF" at bounding box center [644, 120] width 73 height 18
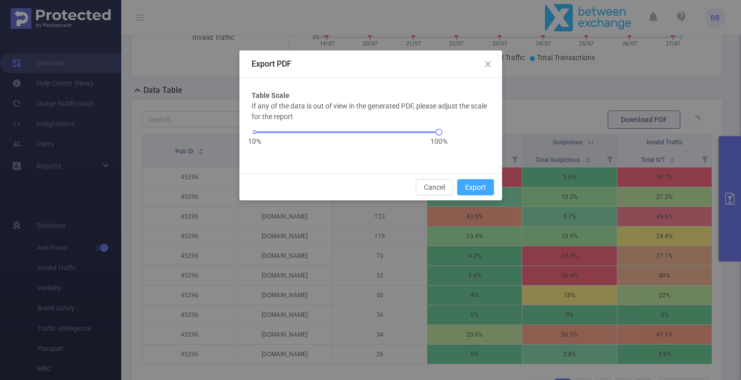
click at [475, 186] on button "Export" at bounding box center [475, 187] width 37 height 16
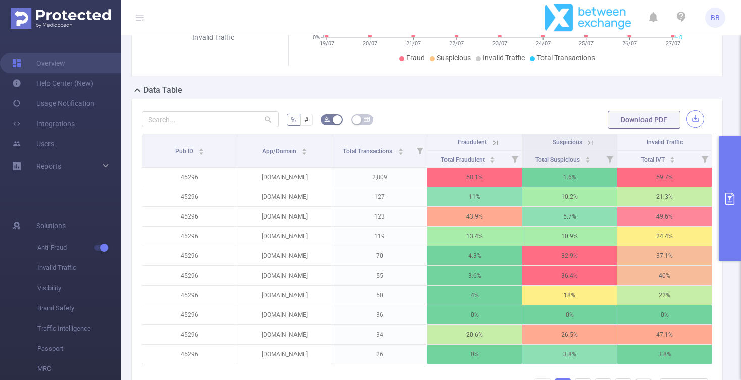
click at [694, 123] on button "button" at bounding box center [696, 119] width 18 height 18
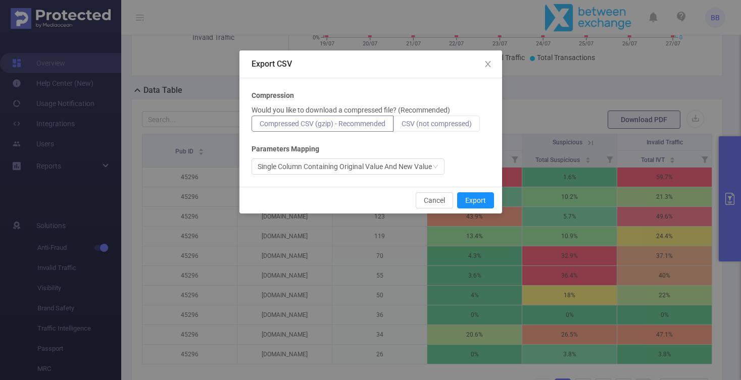
click at [436, 126] on span "CSV (not compressed)" at bounding box center [437, 124] width 70 height 8
click at [402, 126] on input "CSV (not compressed)" at bounding box center [402, 126] width 0 height 0
click at [423, 168] on div "Single Column Containing Original Value And New Value" at bounding box center [345, 166] width 174 height 15
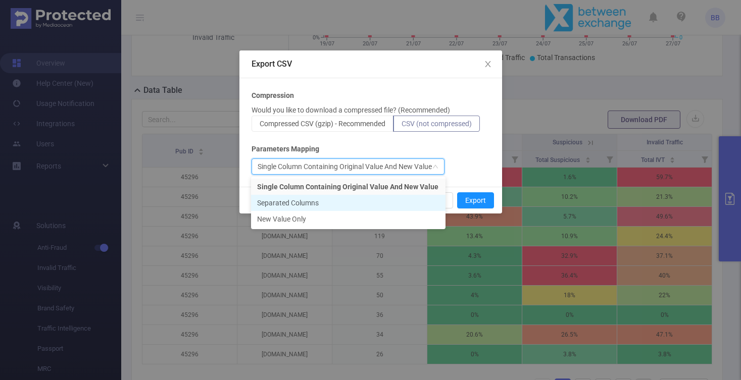
click at [402, 201] on li "Separated Columns" at bounding box center [348, 203] width 195 height 16
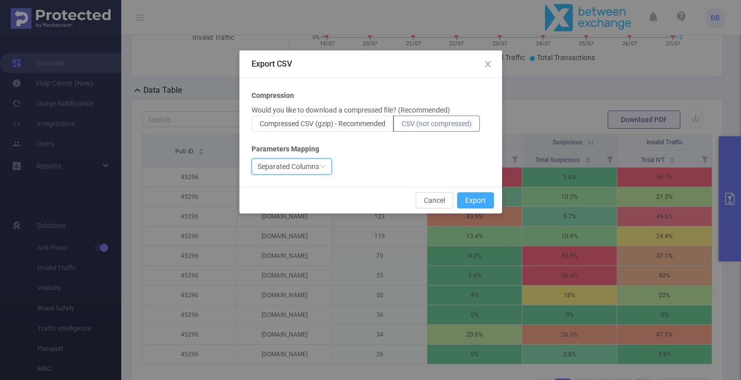
click at [474, 201] on button "Export" at bounding box center [475, 201] width 37 height 16
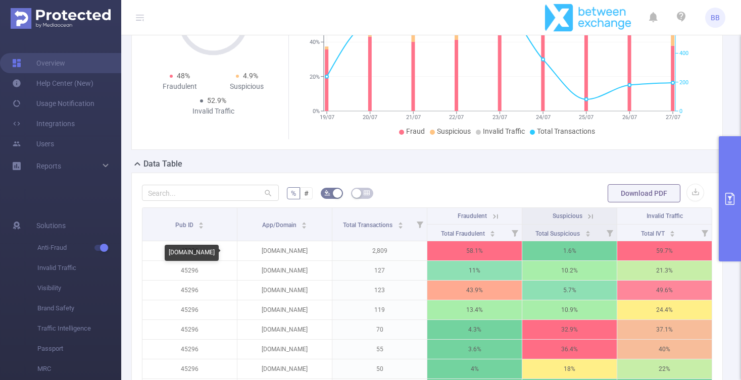
scroll to position [121, 0]
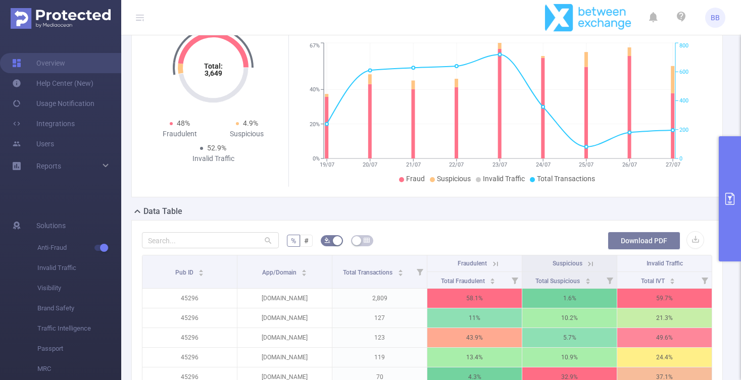
click at [639, 243] on button "Download PDF" at bounding box center [644, 241] width 73 height 18
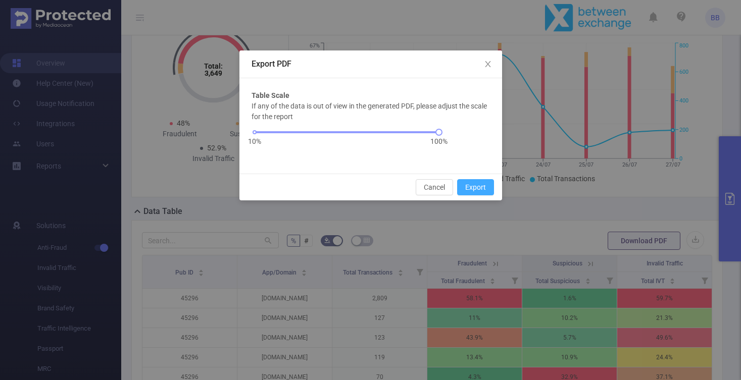
click at [473, 187] on button "Export" at bounding box center [475, 187] width 37 height 16
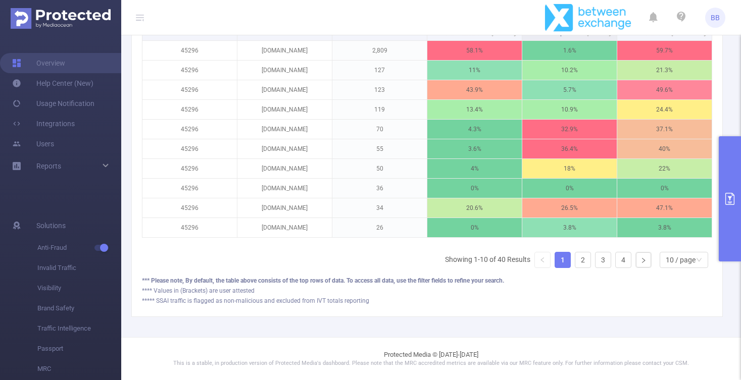
scroll to position [368, 0]
click at [677, 260] on div "10 / page" at bounding box center [681, 260] width 30 height 15
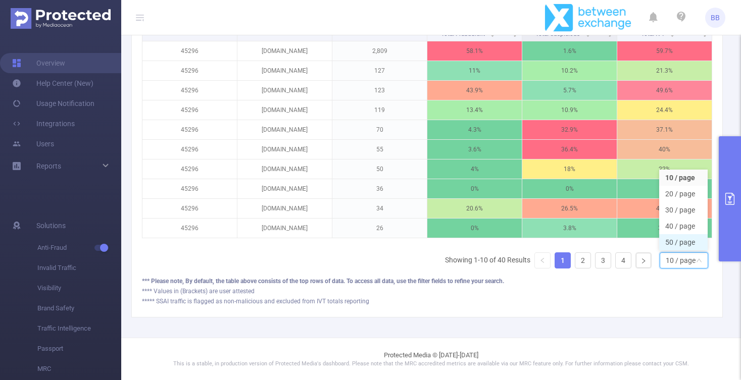
click at [693, 240] on li "50 / page" at bounding box center [683, 242] width 49 height 16
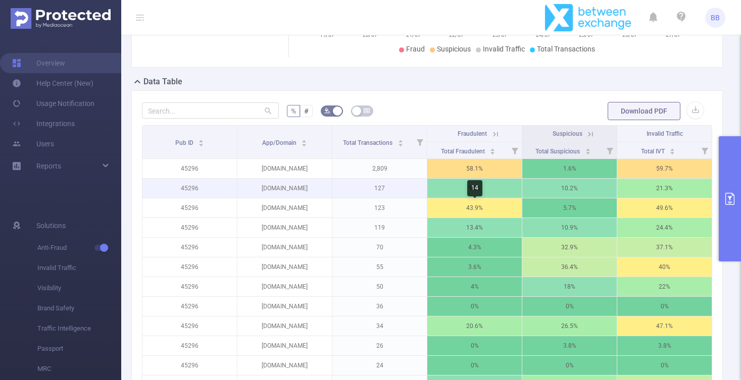
scroll to position [252, 0]
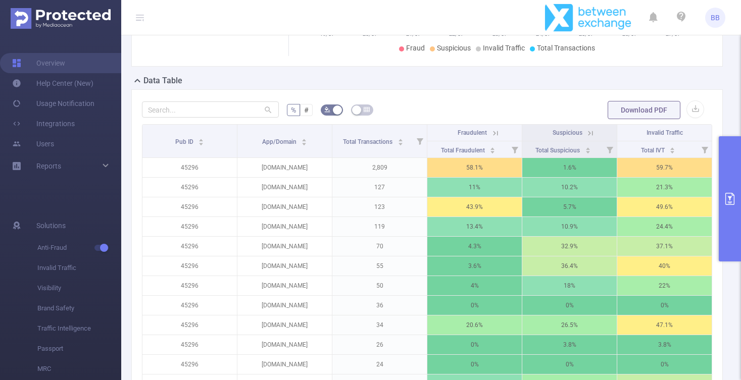
click at [525, 100] on form "% # Download PDF" at bounding box center [427, 110] width 570 height 20
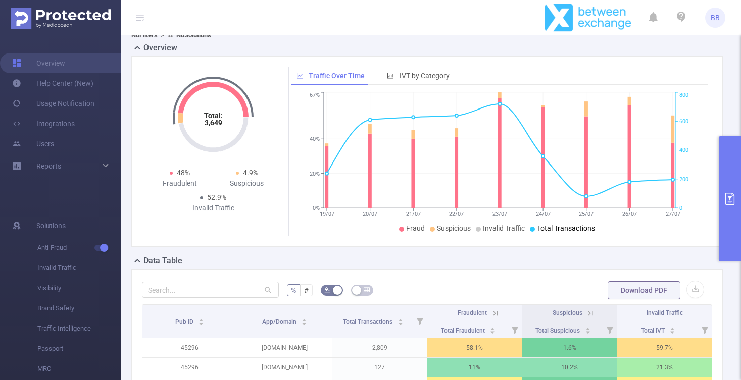
scroll to position [162, 0]
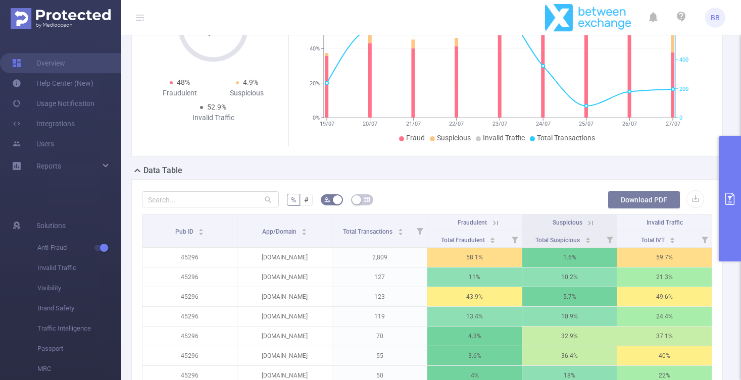
click at [639, 202] on button "Download PDF" at bounding box center [644, 200] width 73 height 18
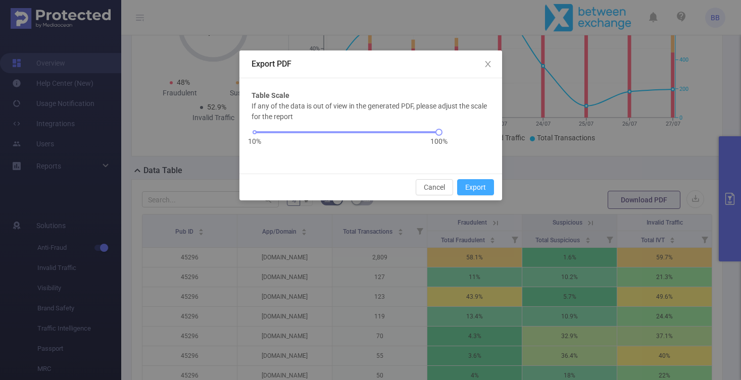
click at [477, 189] on button "Export" at bounding box center [475, 187] width 37 height 16
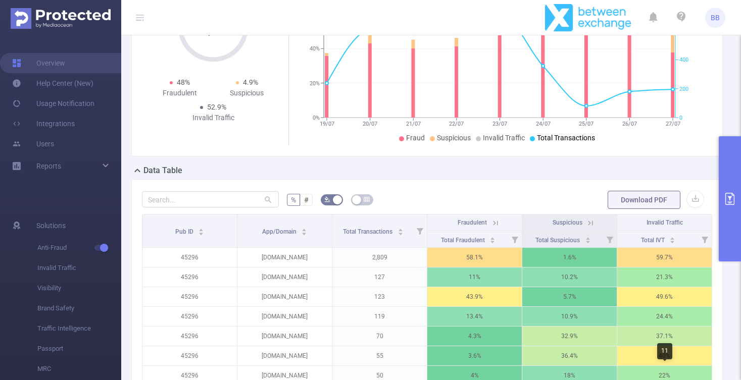
drag, startPoint x: 689, startPoint y: 379, endPoint x: 408, endPoint y: 198, distance: 334.3
click at [408, 198] on form "% # Download PDF" at bounding box center [427, 200] width 570 height 20
click at [698, 202] on button "button" at bounding box center [696, 199] width 18 height 18
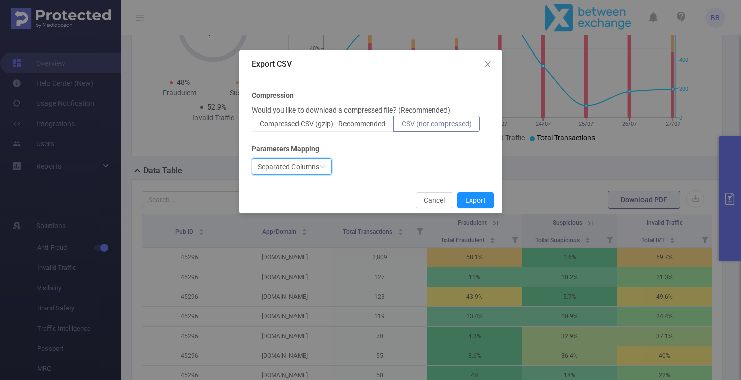
click at [315, 170] on div "Separated Columns" at bounding box center [289, 166] width 62 height 15
click at [369, 161] on div "Separated Columns" at bounding box center [371, 167] width 238 height 16
click at [314, 171] on div "Separated Columns" at bounding box center [289, 166] width 62 height 15
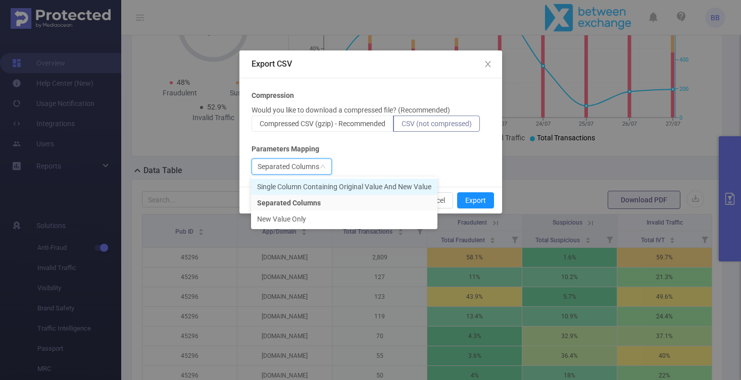
click at [312, 187] on li "Single Column Containing Original Value And New Value" at bounding box center [344, 187] width 186 height 16
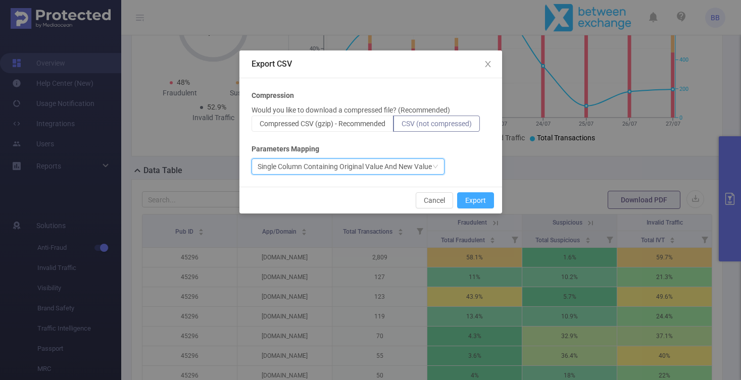
click at [478, 203] on button "Export" at bounding box center [475, 201] width 37 height 16
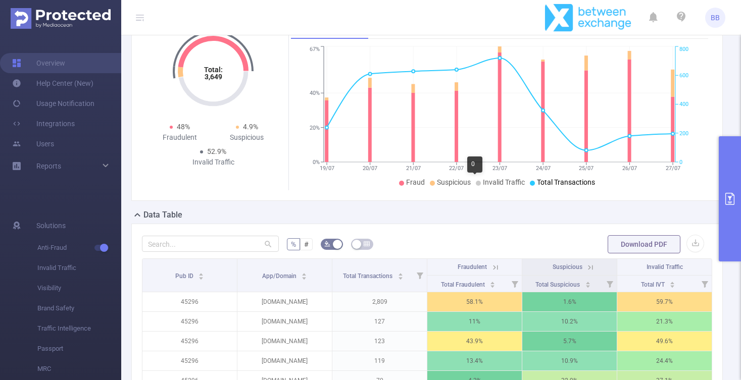
scroll to position [119, 0]
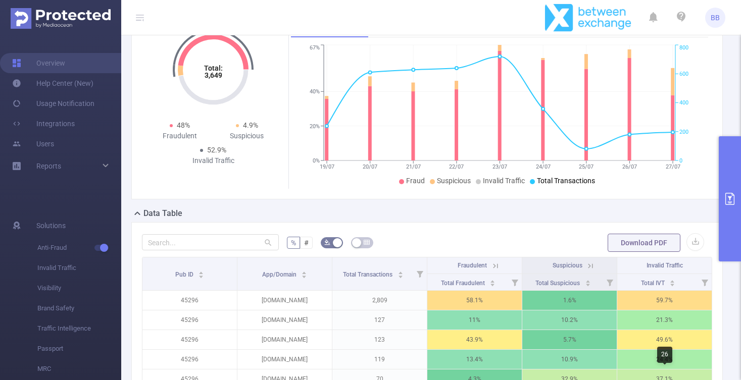
drag, startPoint x: 666, startPoint y: 378, endPoint x: 487, endPoint y: 233, distance: 230.7
click at [487, 233] on form "% # Download PDF" at bounding box center [427, 243] width 570 height 20
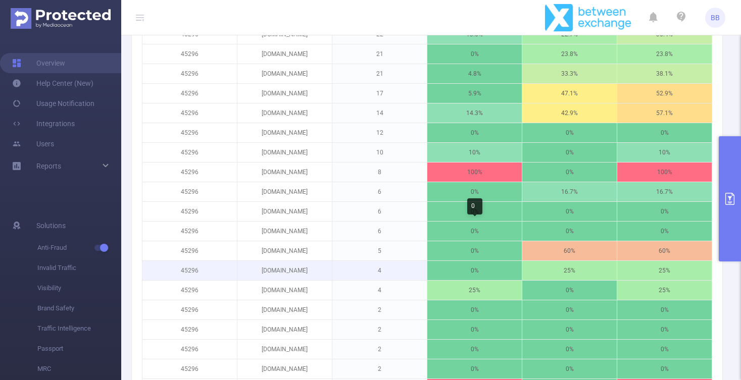
scroll to position [301, 0]
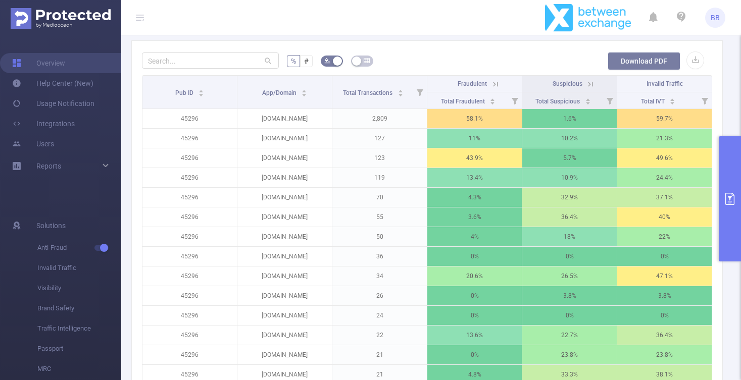
click at [656, 67] on button "Download PDF" at bounding box center [644, 61] width 73 height 18
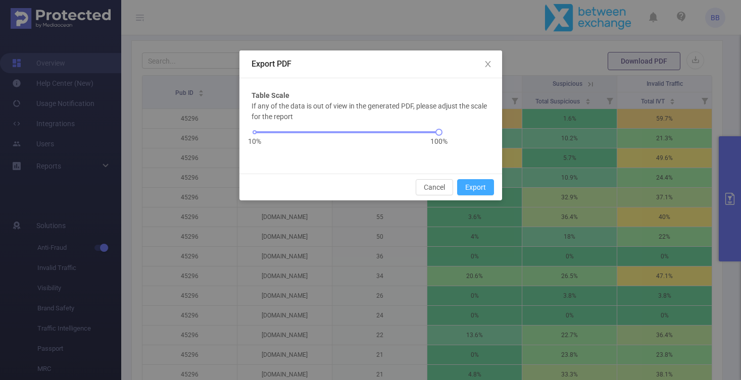
click at [471, 189] on button "Export" at bounding box center [475, 187] width 37 height 16
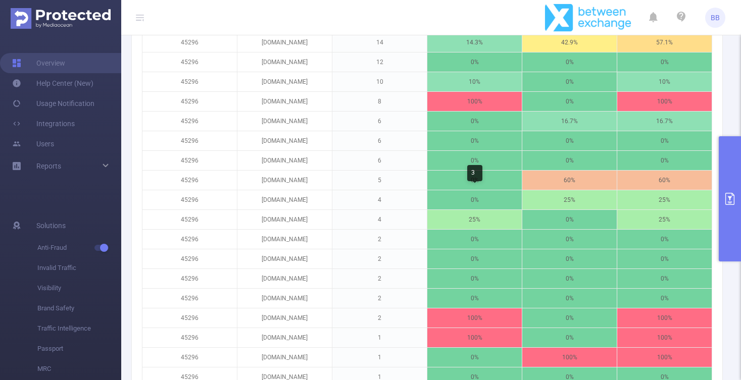
scroll to position [674, 0]
